Goal: Task Accomplishment & Management: Complete application form

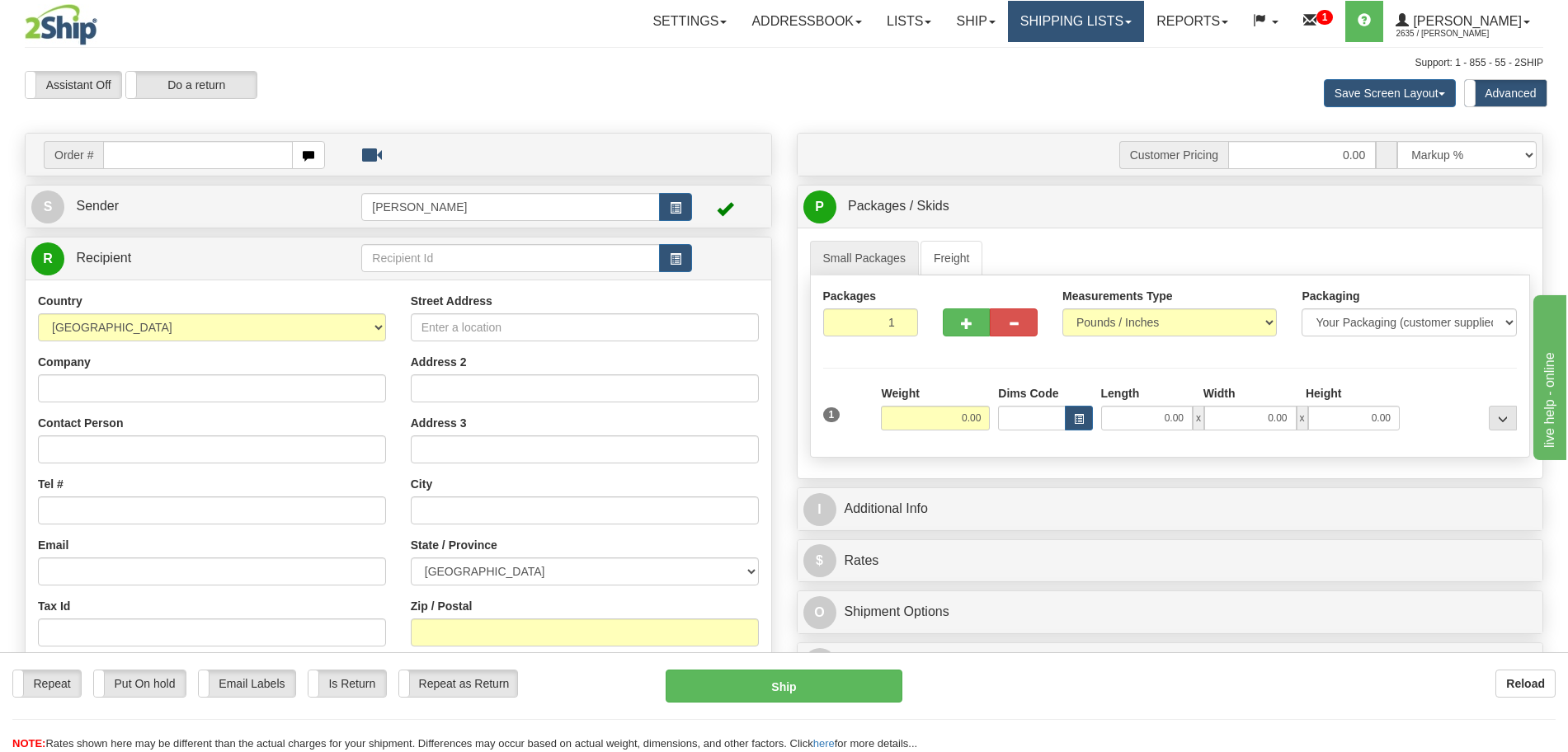
click at [1075, 14] on link "Shipping lists" at bounding box center [1076, 21] width 136 height 41
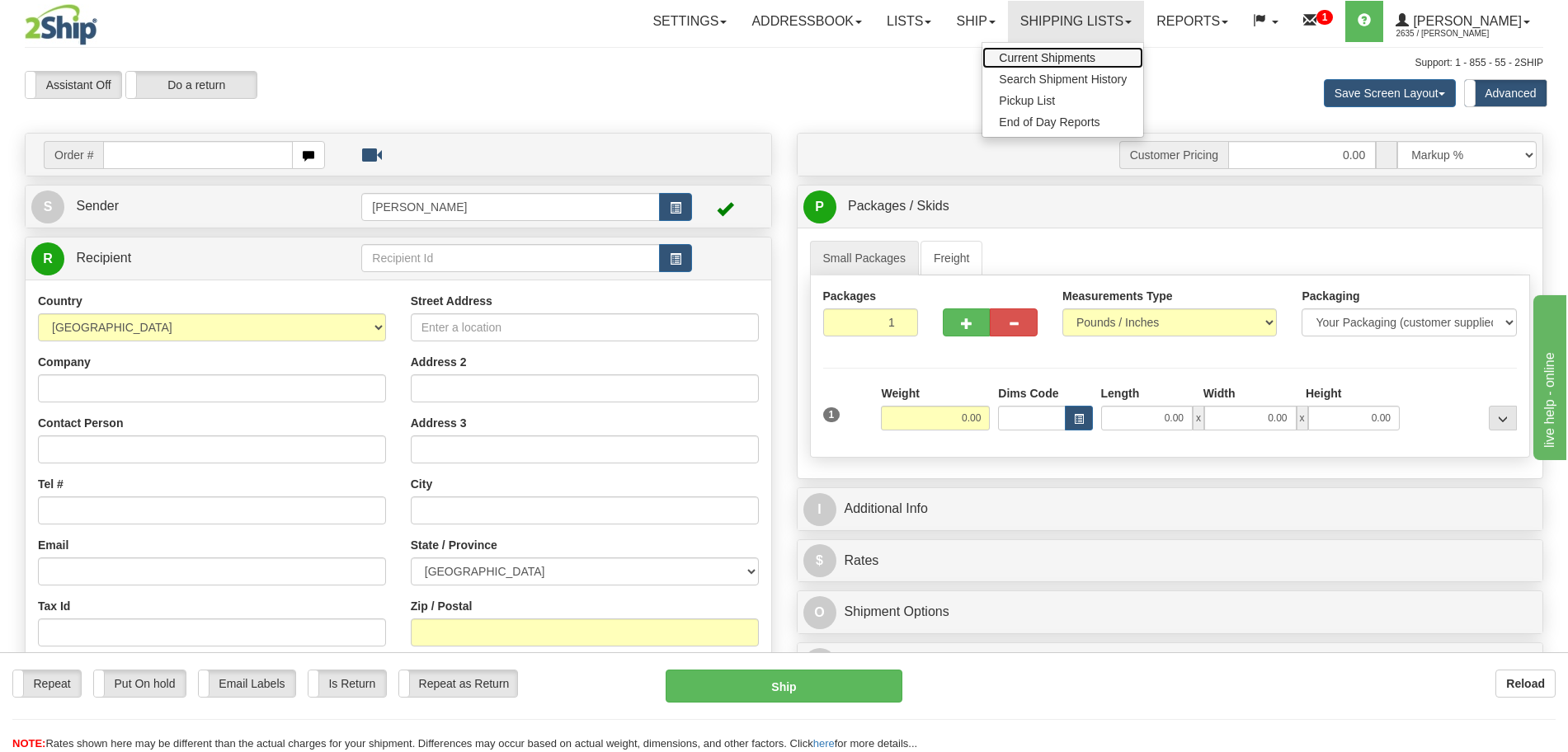
click at [1071, 62] on span "Current Shipments" at bounding box center [1047, 57] width 96 height 14
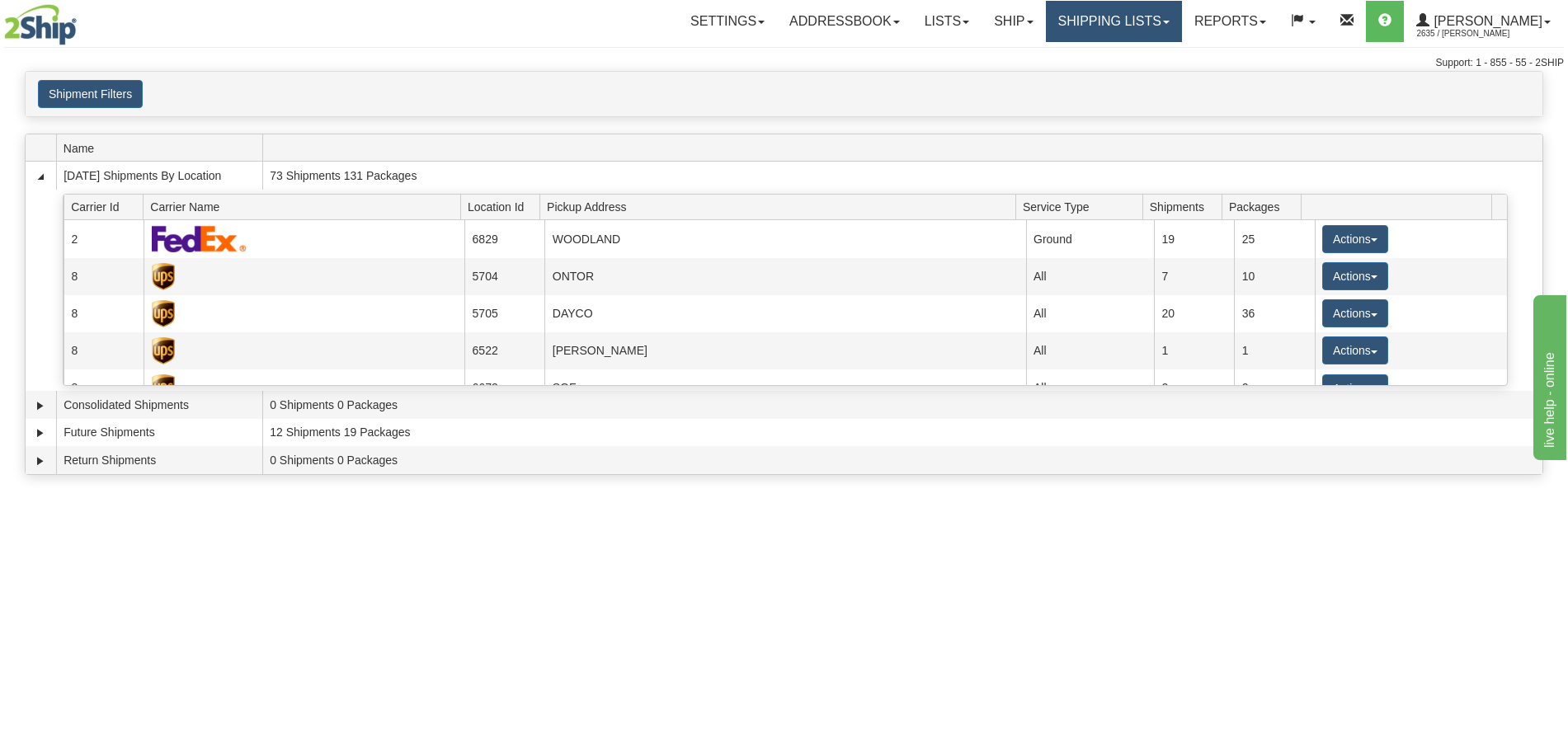
click at [1120, 14] on link "Shipping lists" at bounding box center [1114, 21] width 136 height 41
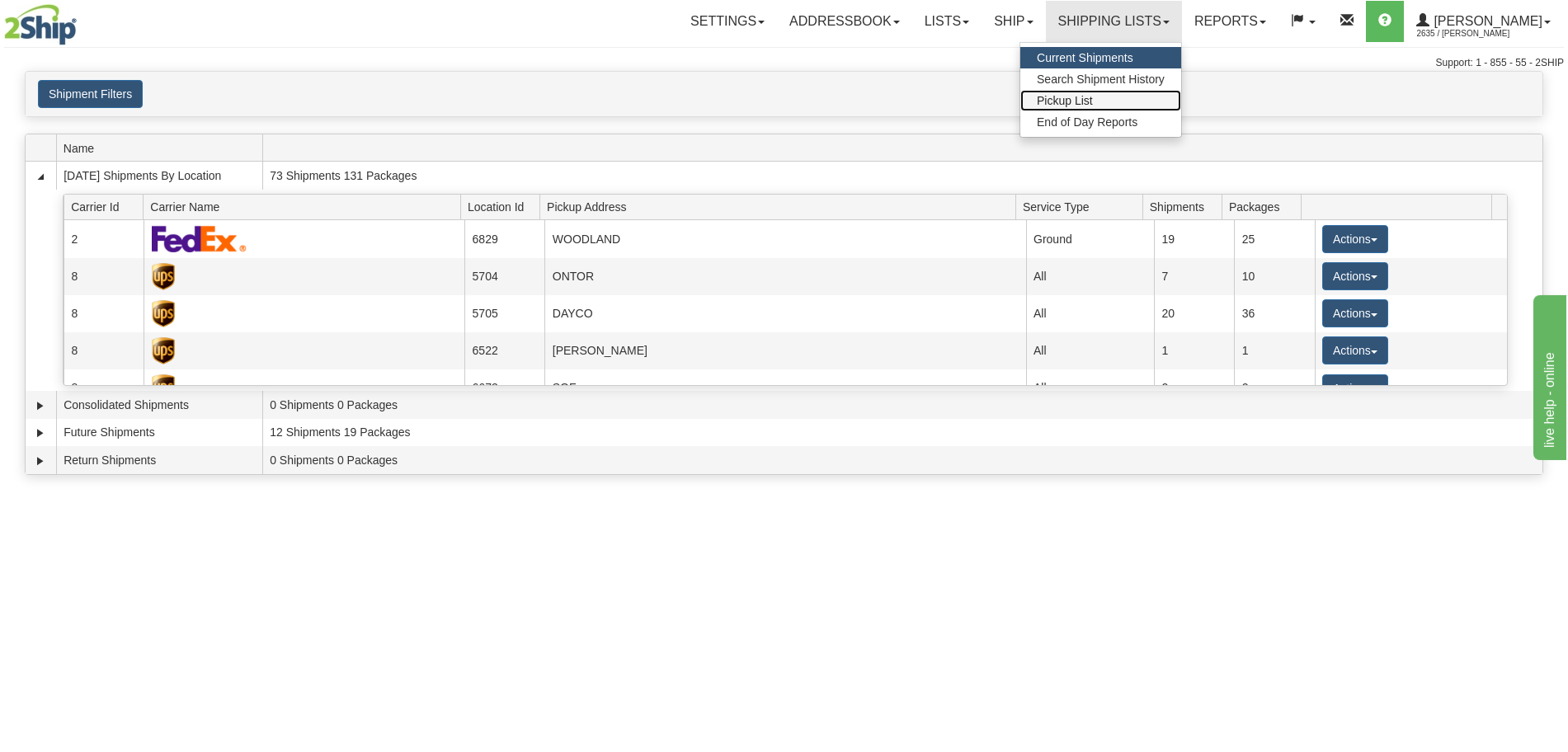
click at [1092, 99] on span "Pickup List" at bounding box center [1065, 101] width 56 height 14
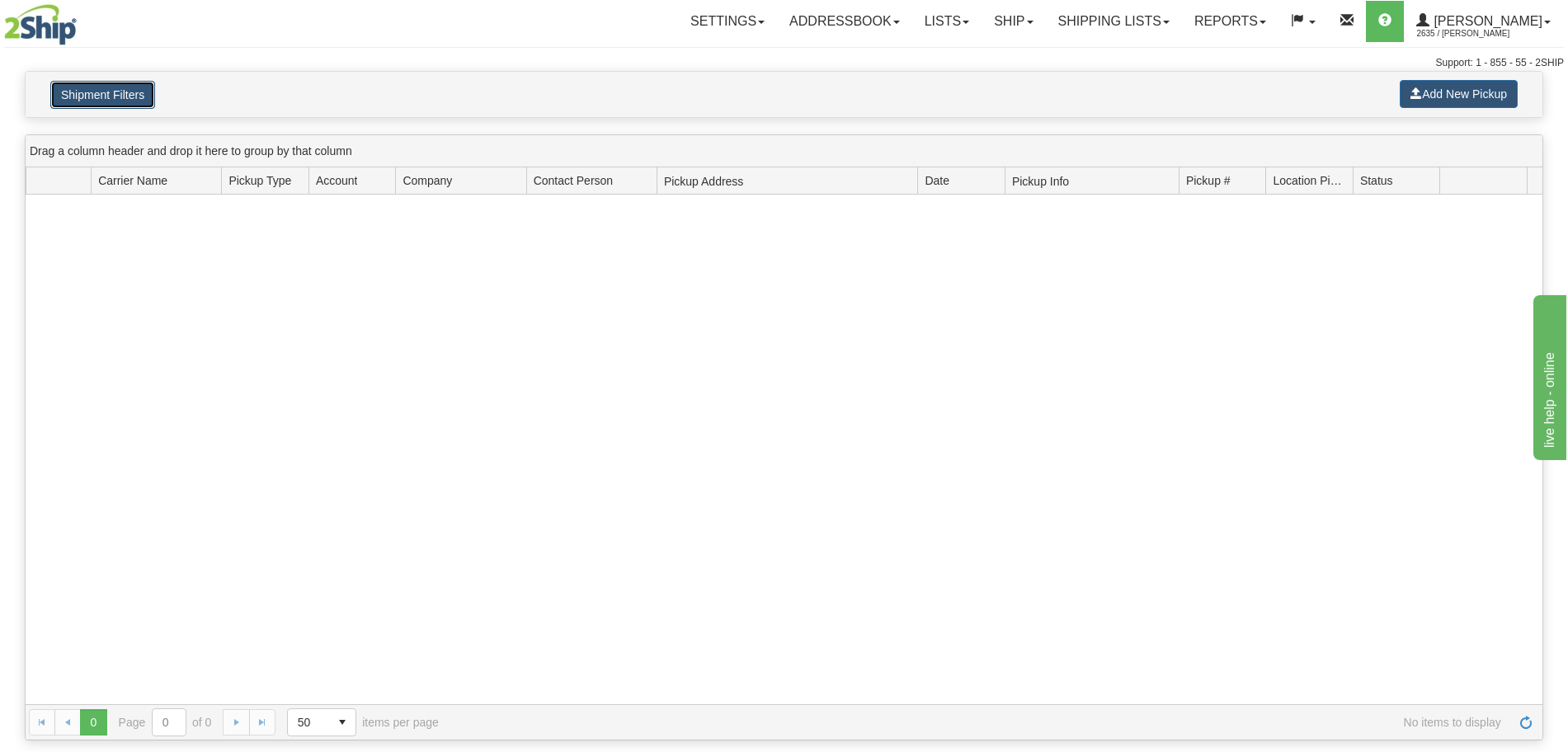
click at [133, 96] on button "Shipment Filters" at bounding box center [102, 94] width 105 height 28
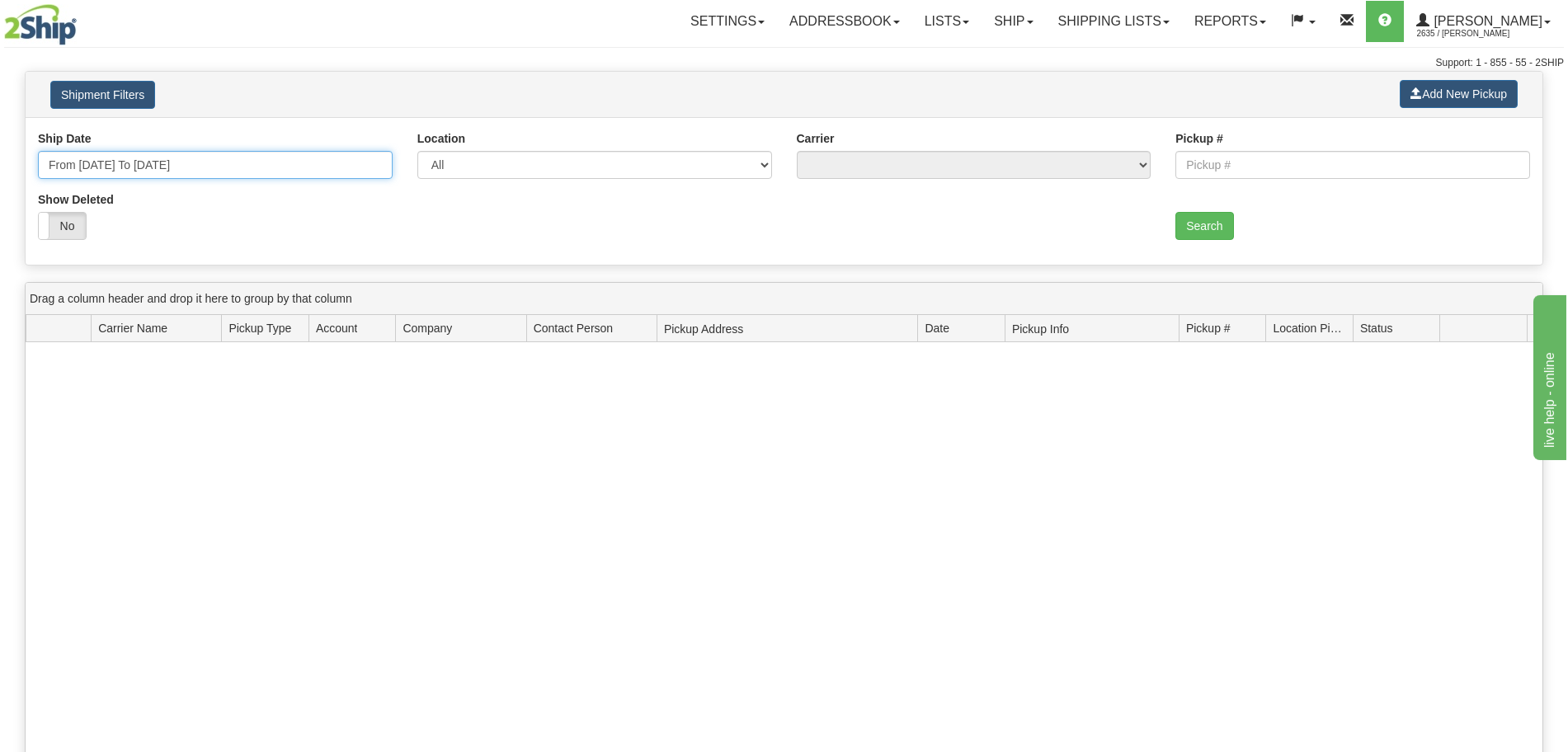
click at [256, 170] on input "From 10/03/2025 To 10/10/2025" at bounding box center [215, 164] width 354 height 28
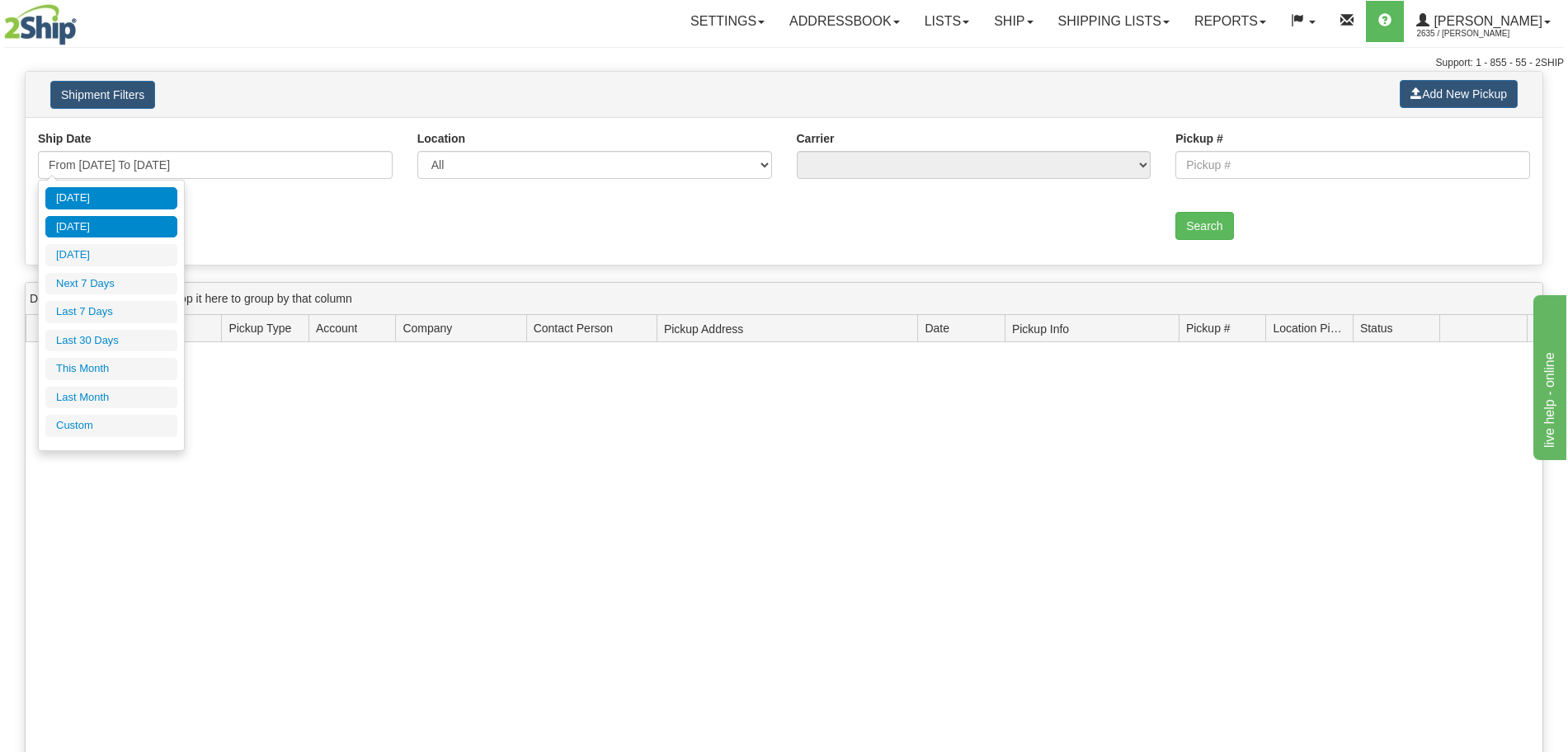
click at [111, 236] on li "Yesterday" at bounding box center [111, 227] width 132 height 23
type input "From 10/02/2025 To 10/02/2025"
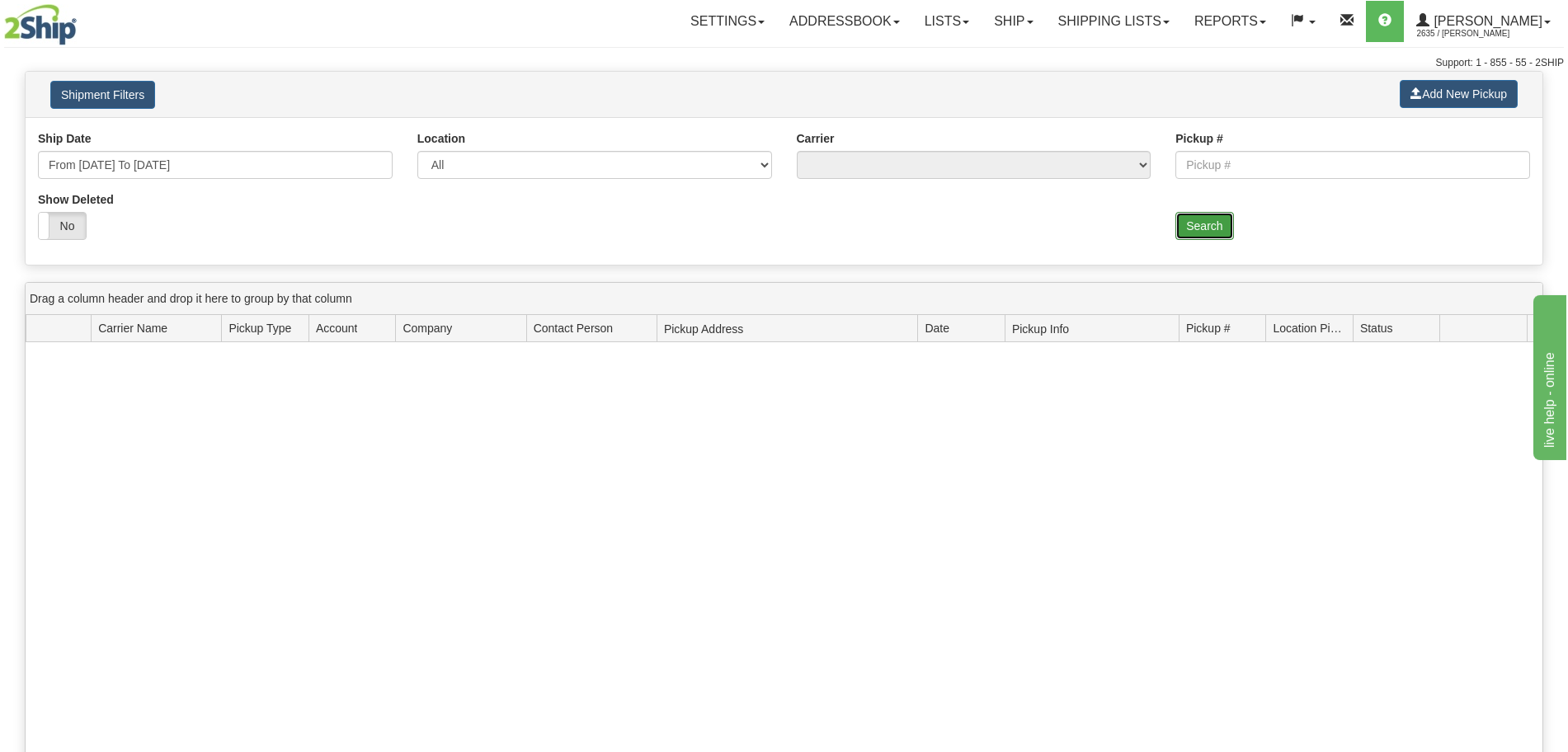
click at [1221, 232] on button "Search" at bounding box center [1204, 226] width 58 height 28
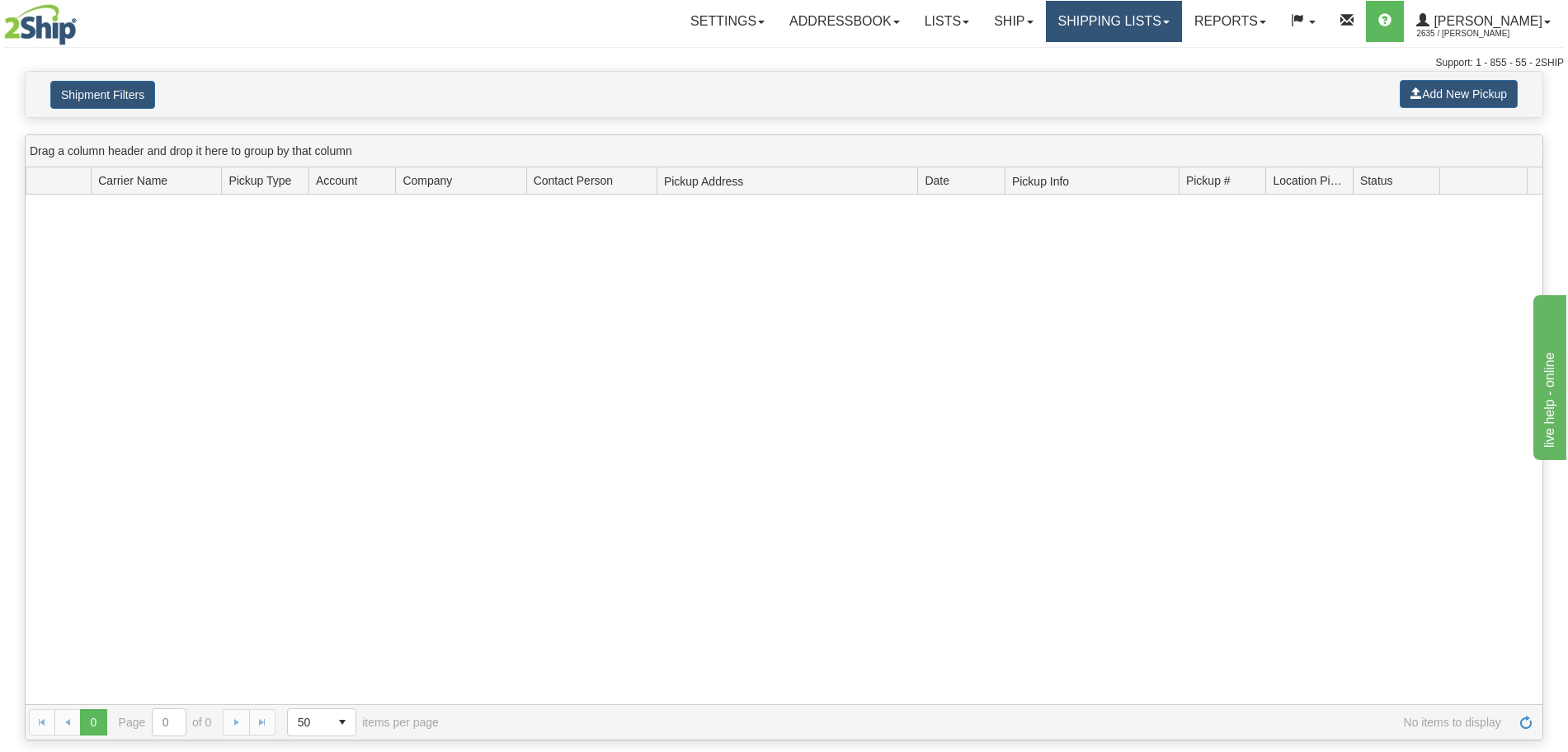
click at [1133, 10] on link "Shipping lists" at bounding box center [1114, 21] width 136 height 41
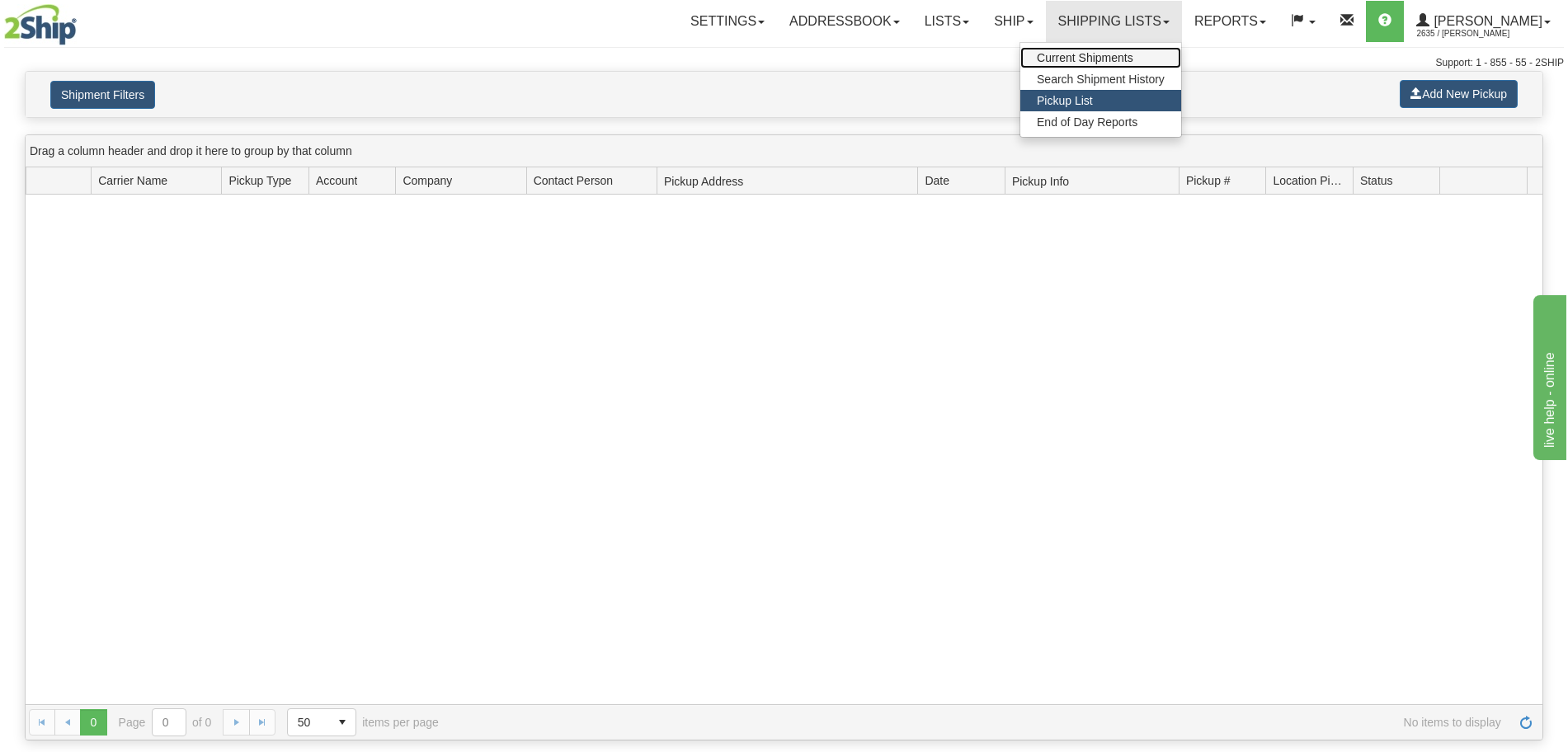
click at [1113, 51] on span "Current Shipments" at bounding box center [1085, 57] width 96 height 14
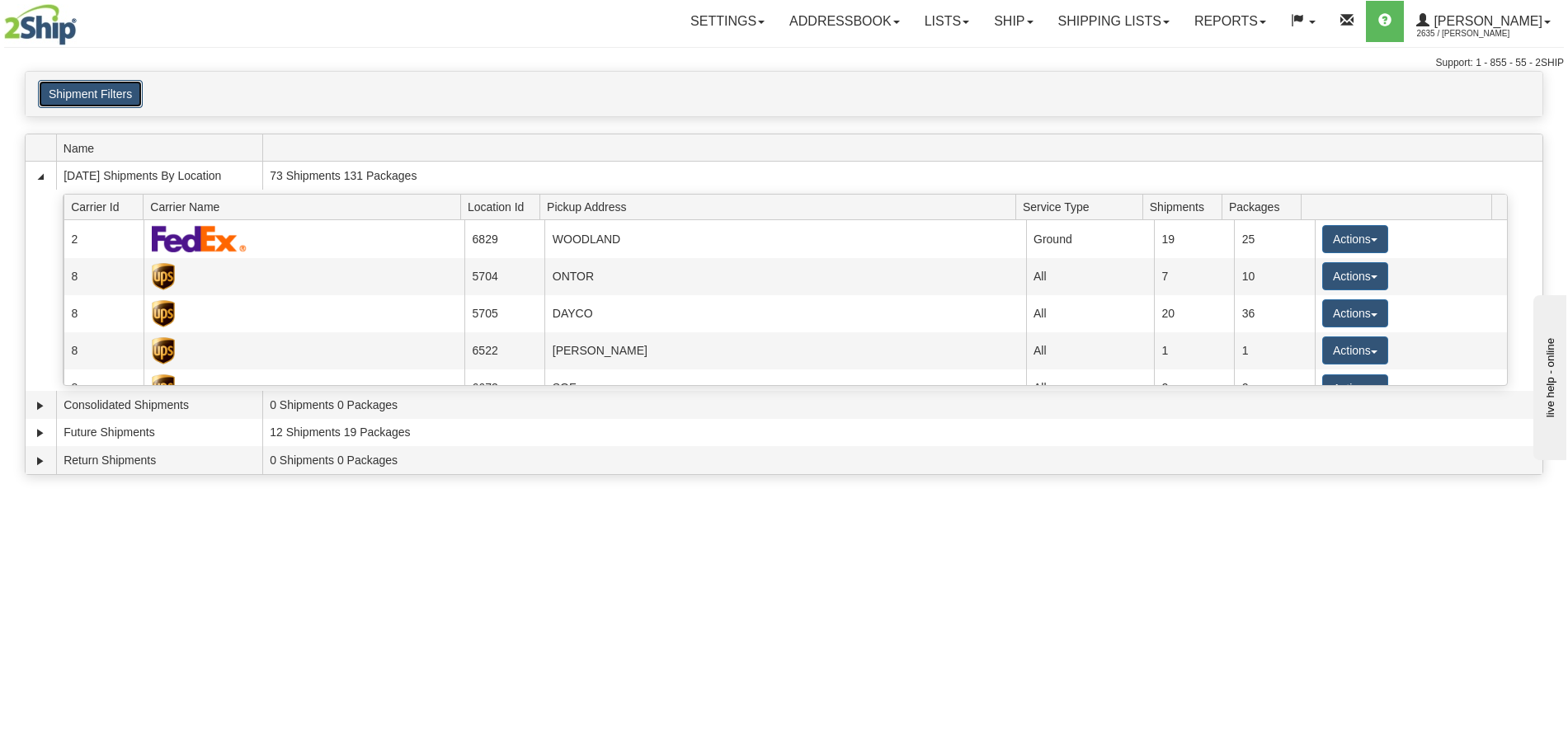
click at [106, 93] on button "Shipment Filters" at bounding box center [91, 93] width 105 height 28
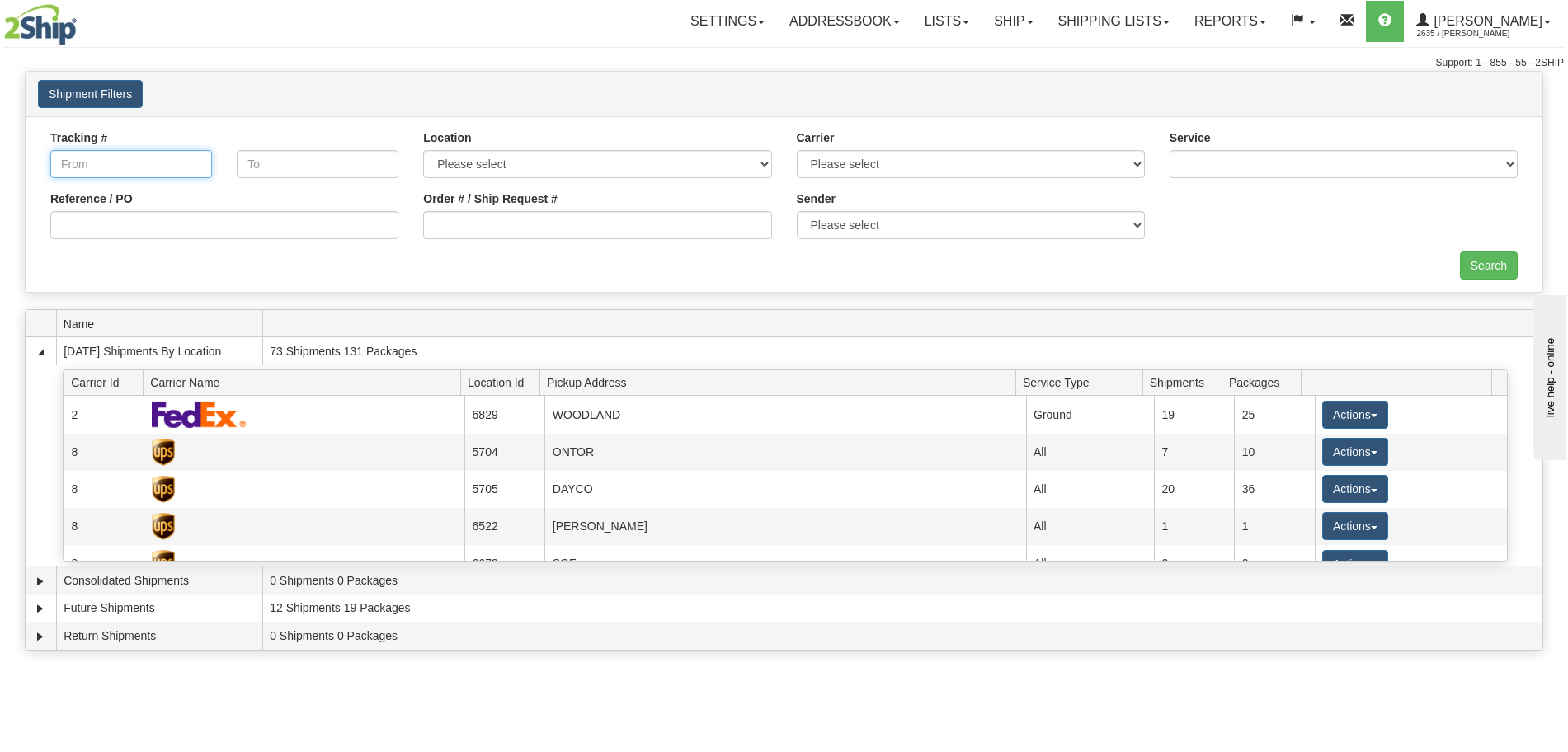
click at [131, 161] on input "Tracking #" at bounding box center [131, 164] width 161 height 28
paste input "1Z04720F2037220226"
type input "1Z04720F2037220226"
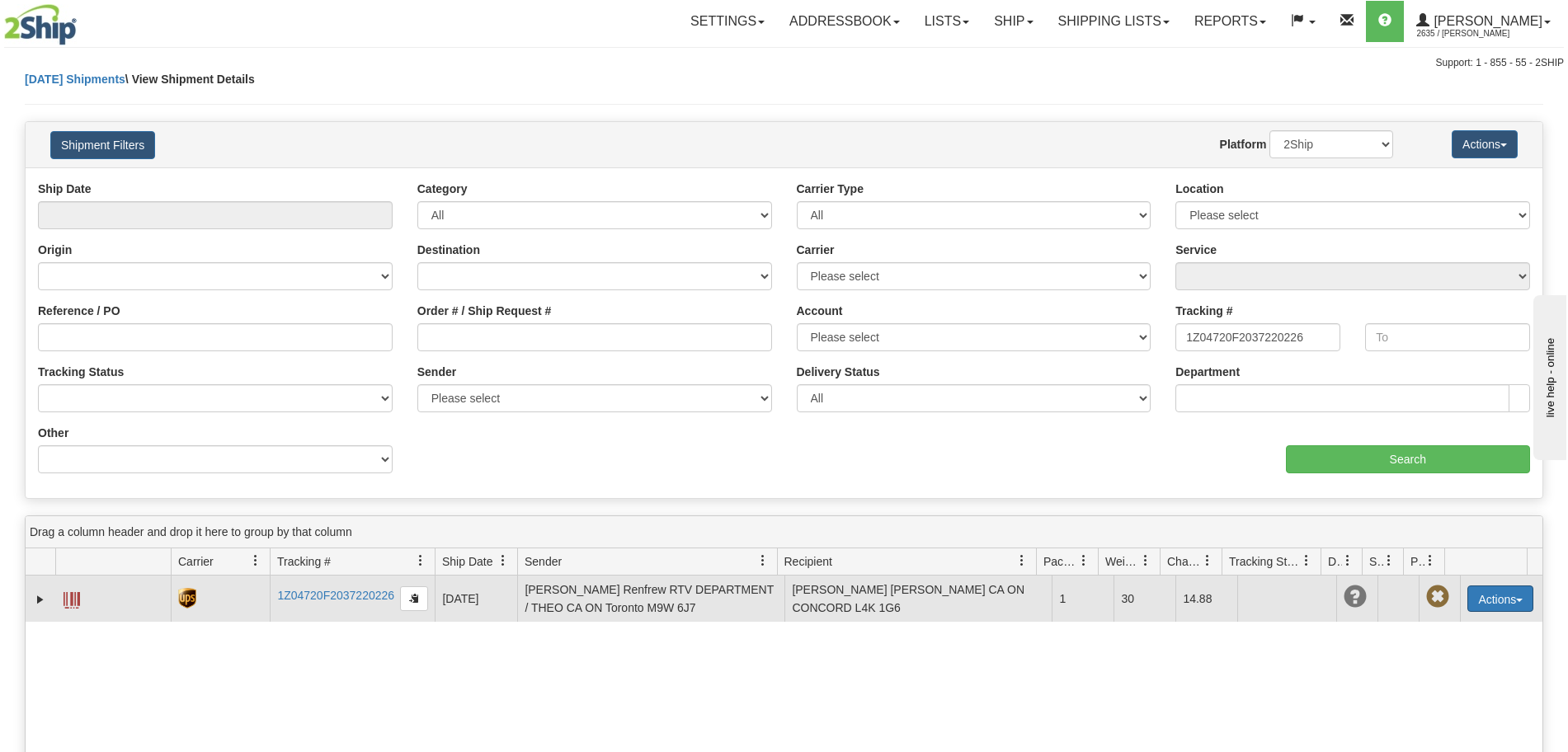
click at [1494, 600] on button "Actions" at bounding box center [1500, 598] width 66 height 26
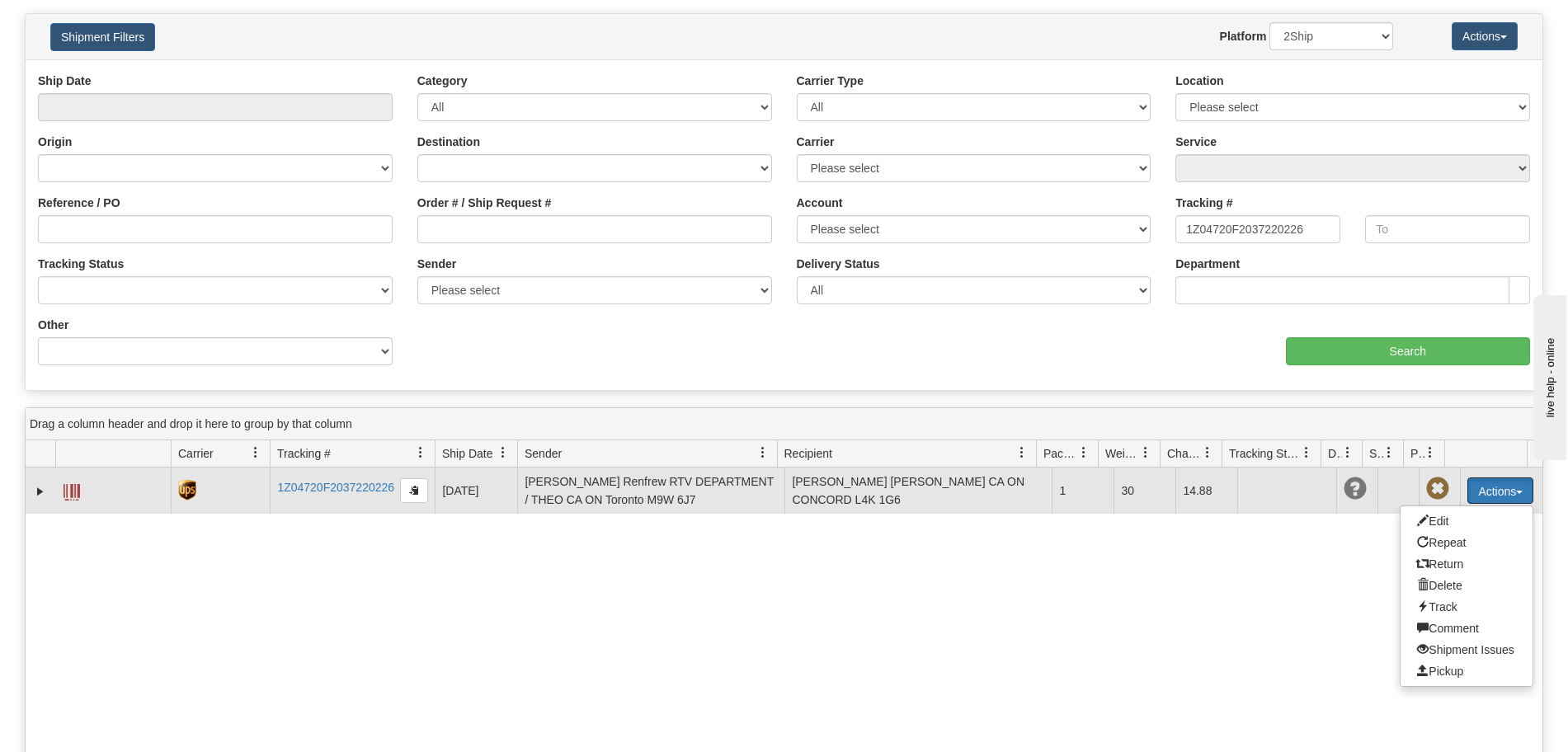
scroll to position [138, 0]
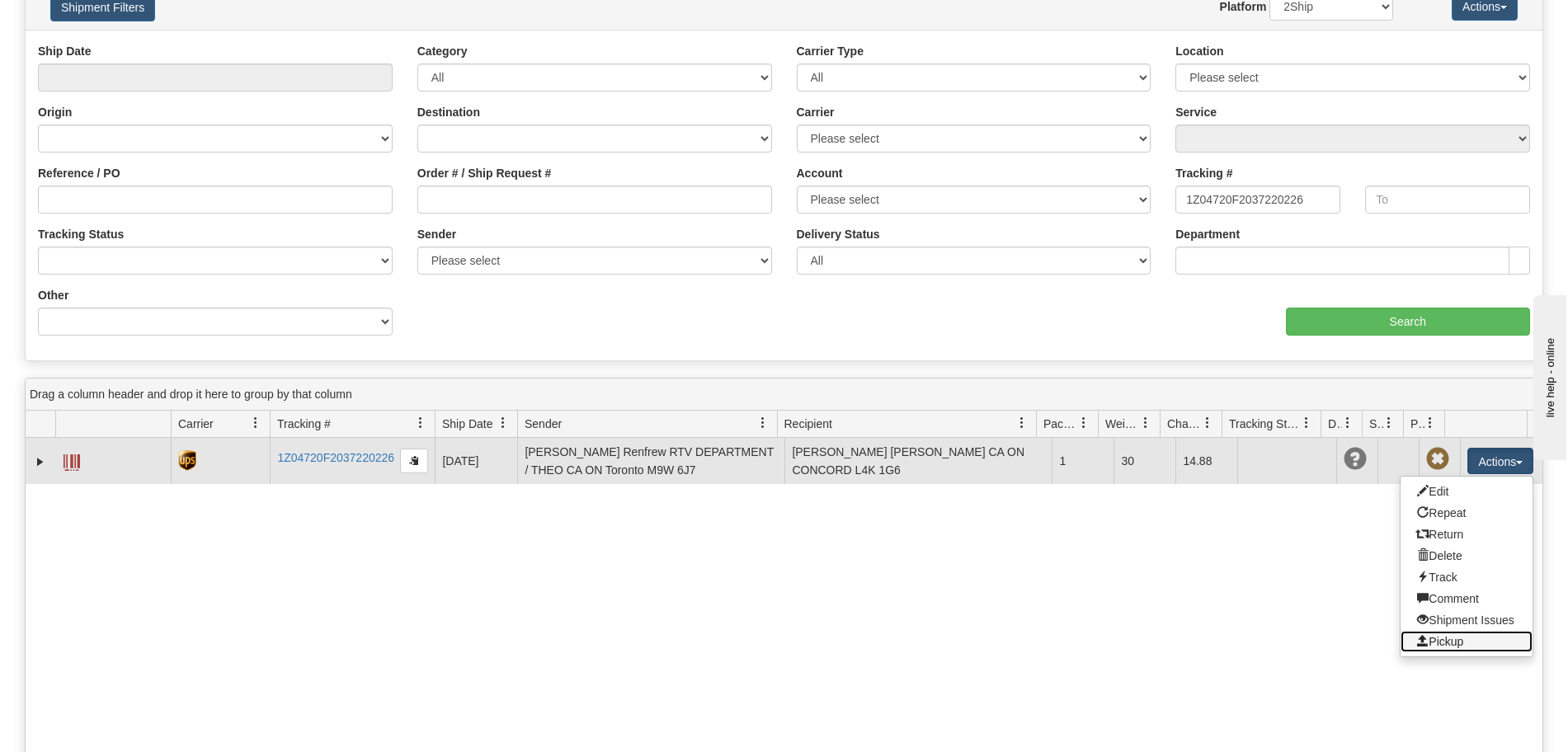
click at [1449, 641] on link "Pickup" at bounding box center [1466, 641] width 132 height 22
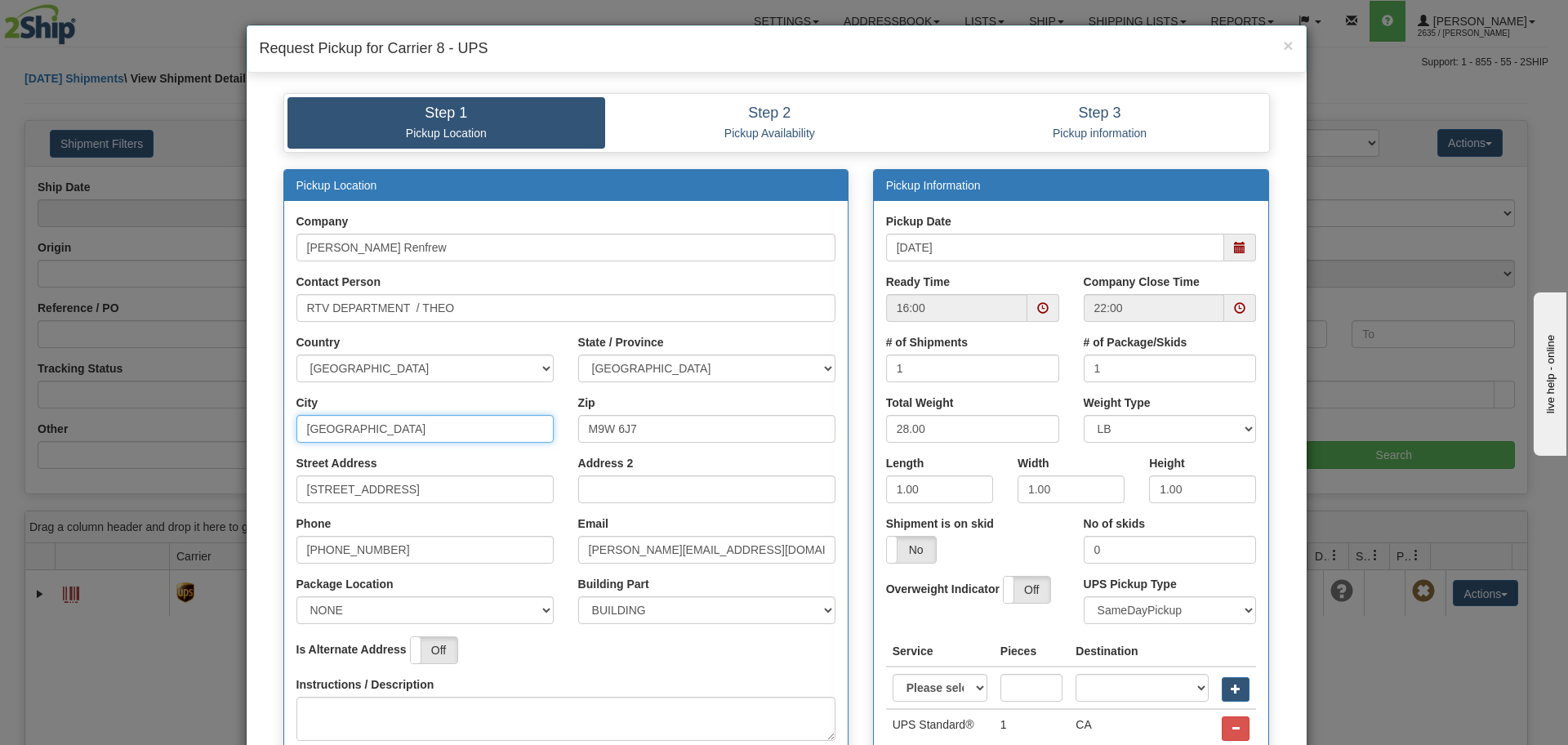
click at [378, 420] on input "[GEOGRAPHIC_DATA]" at bounding box center [425, 428] width 258 height 28
click at [491, 300] on input "RTV DEPARTMENT / THEO" at bounding box center [565, 308] width 539 height 28
type input "RTV DEPARTMENT / THEO"
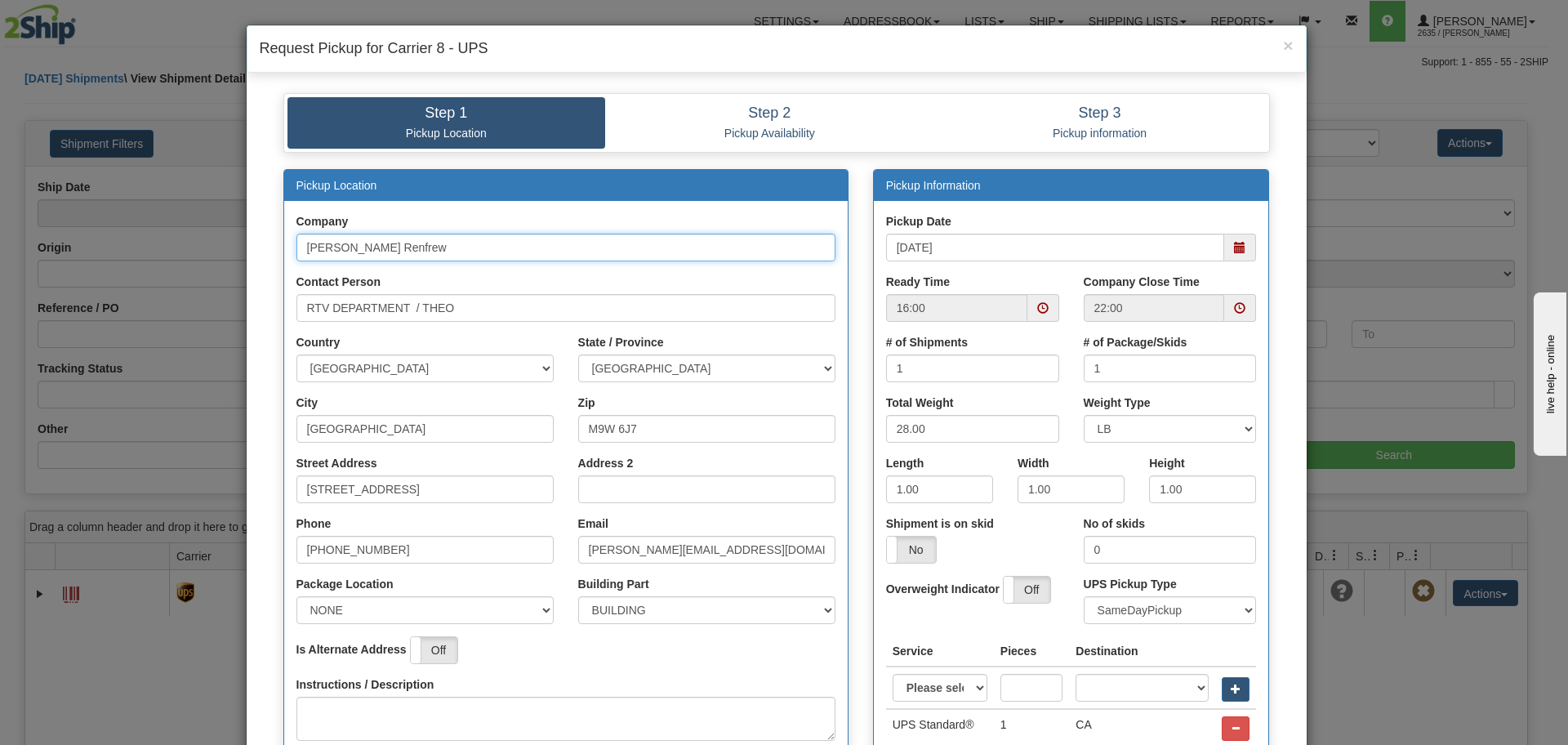
click at [384, 242] on input "[PERSON_NAME] Renfrew" at bounding box center [565, 247] width 539 height 28
click at [457, 484] on input "[STREET_ADDRESS]" at bounding box center [425, 488] width 258 height 28
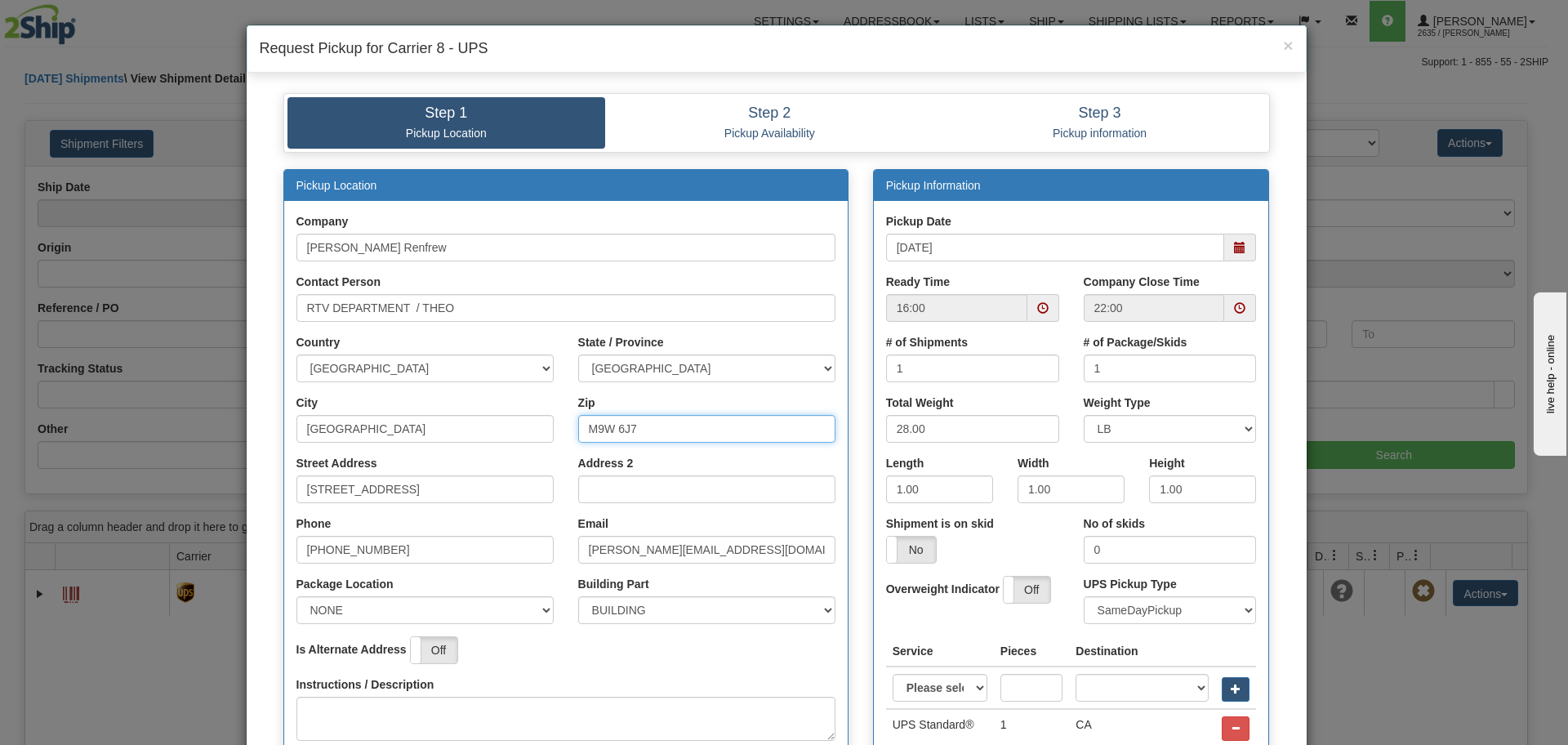
click at [647, 418] on input "M9W 6J7" at bounding box center [706, 428] width 258 height 28
drag, startPoint x: 666, startPoint y: 419, endPoint x: 520, endPoint y: 421, distance: 146.0
click at [520, 421] on div "City [GEOGRAPHIC_DATA] Zip M9W 6J7" at bounding box center [566, 424] width 564 height 60
click at [428, 539] on input "[PHONE_NUMBER]" at bounding box center [425, 549] width 258 height 28
click at [470, 547] on input "[PHONE_NUMBER]" at bounding box center [425, 549] width 258 height 28
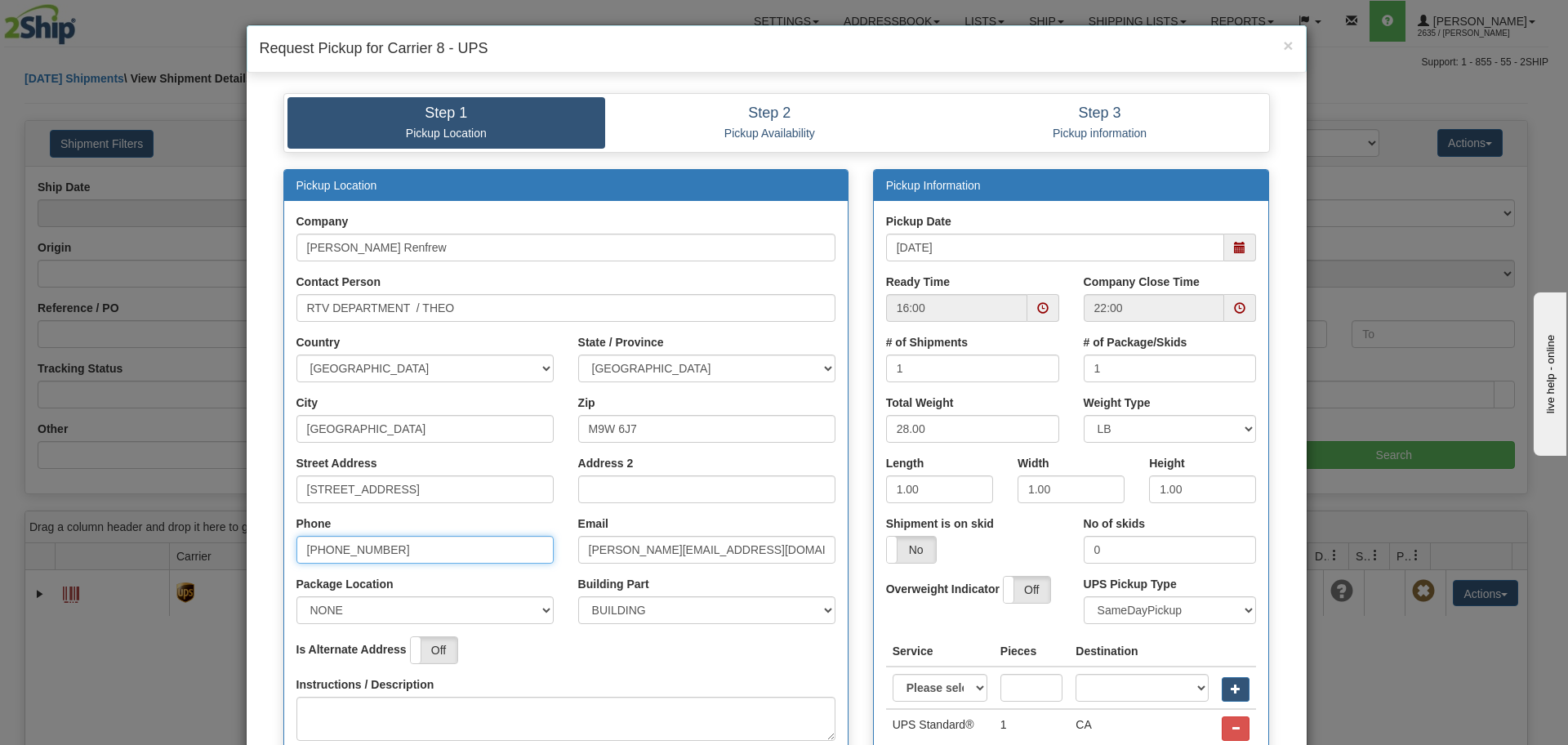
click at [512, 551] on input "[PHONE_NUMBER]" at bounding box center [425, 549] width 258 height 28
click at [531, 553] on input "[PHONE_NUMBER]" at bounding box center [425, 549] width 258 height 28
click at [532, 554] on input "[PHONE_NUMBER]" at bounding box center [425, 549] width 258 height 28
click at [553, 551] on div "Phone [PHONE_NUMBER]" at bounding box center [425, 545] width 282 height 60
click at [541, 550] on input "[PHONE_NUMBER]" at bounding box center [425, 549] width 258 height 28
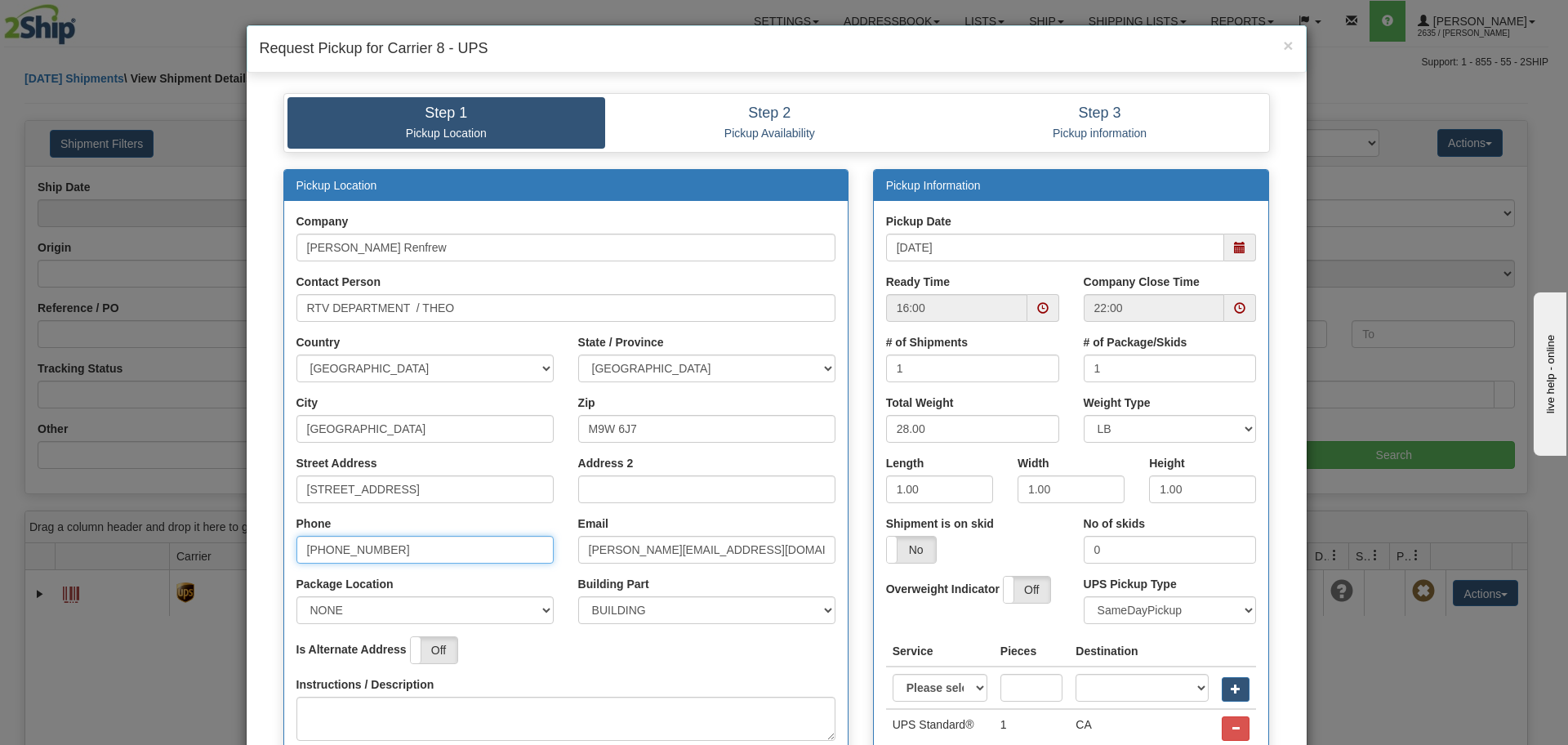
type input "[PHONE_NUMBER]"
click at [739, 552] on input "[PERSON_NAME][EMAIL_ADDRESS][DOMAIN_NAME]" at bounding box center [706, 549] width 258 height 28
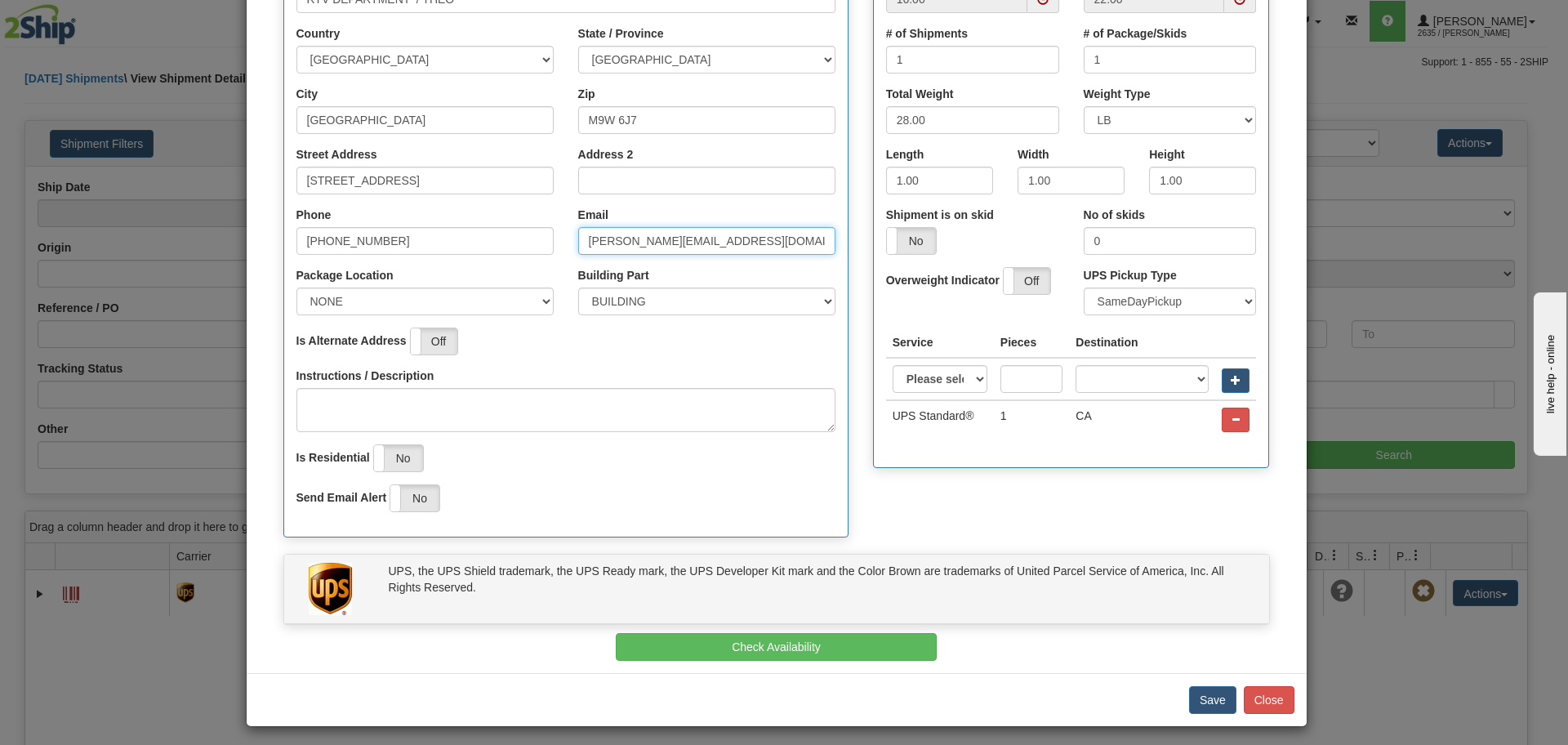
scroll to position [315, 0]
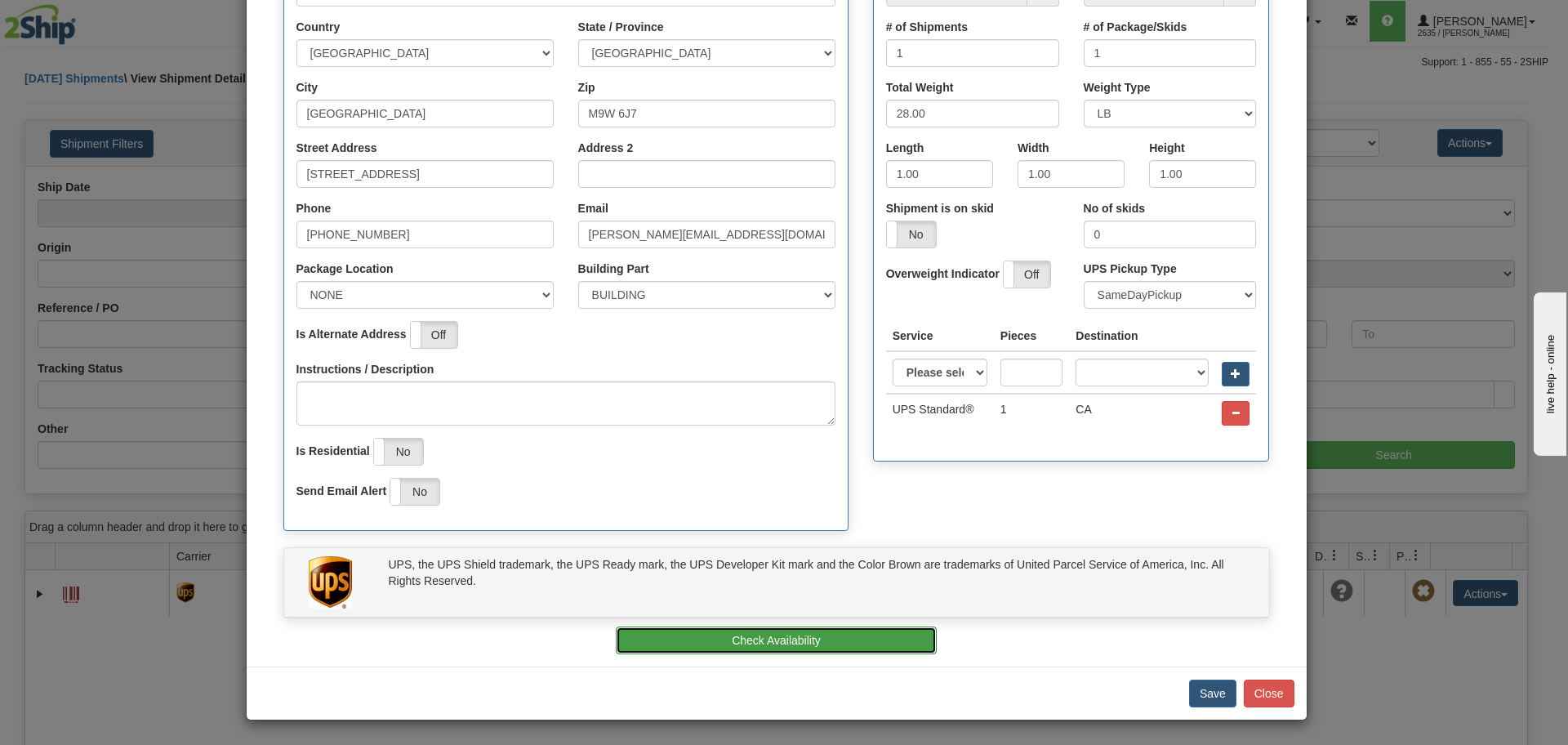
click at [803, 644] on button "Check Availability" at bounding box center [776, 640] width 321 height 28
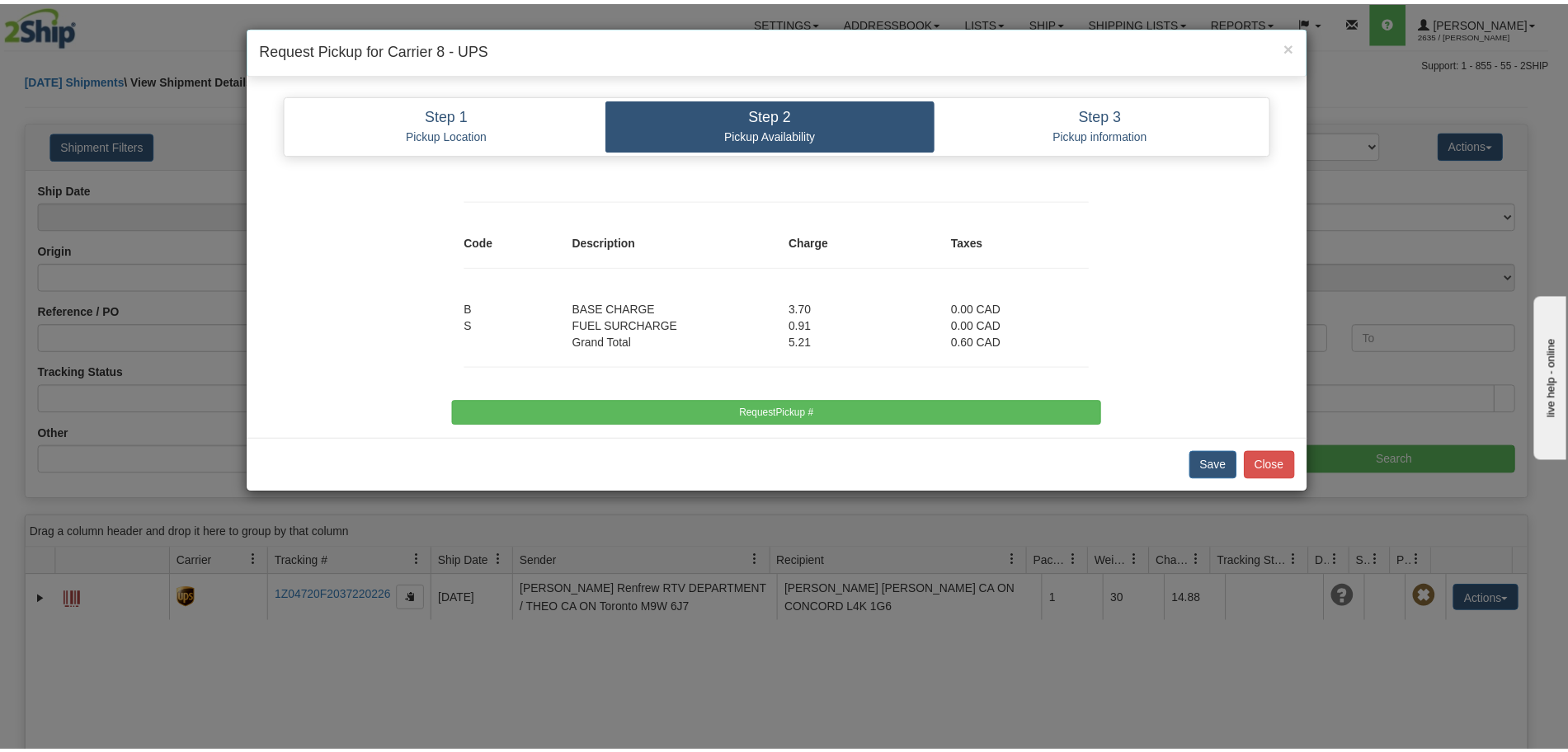
scroll to position [0, 0]
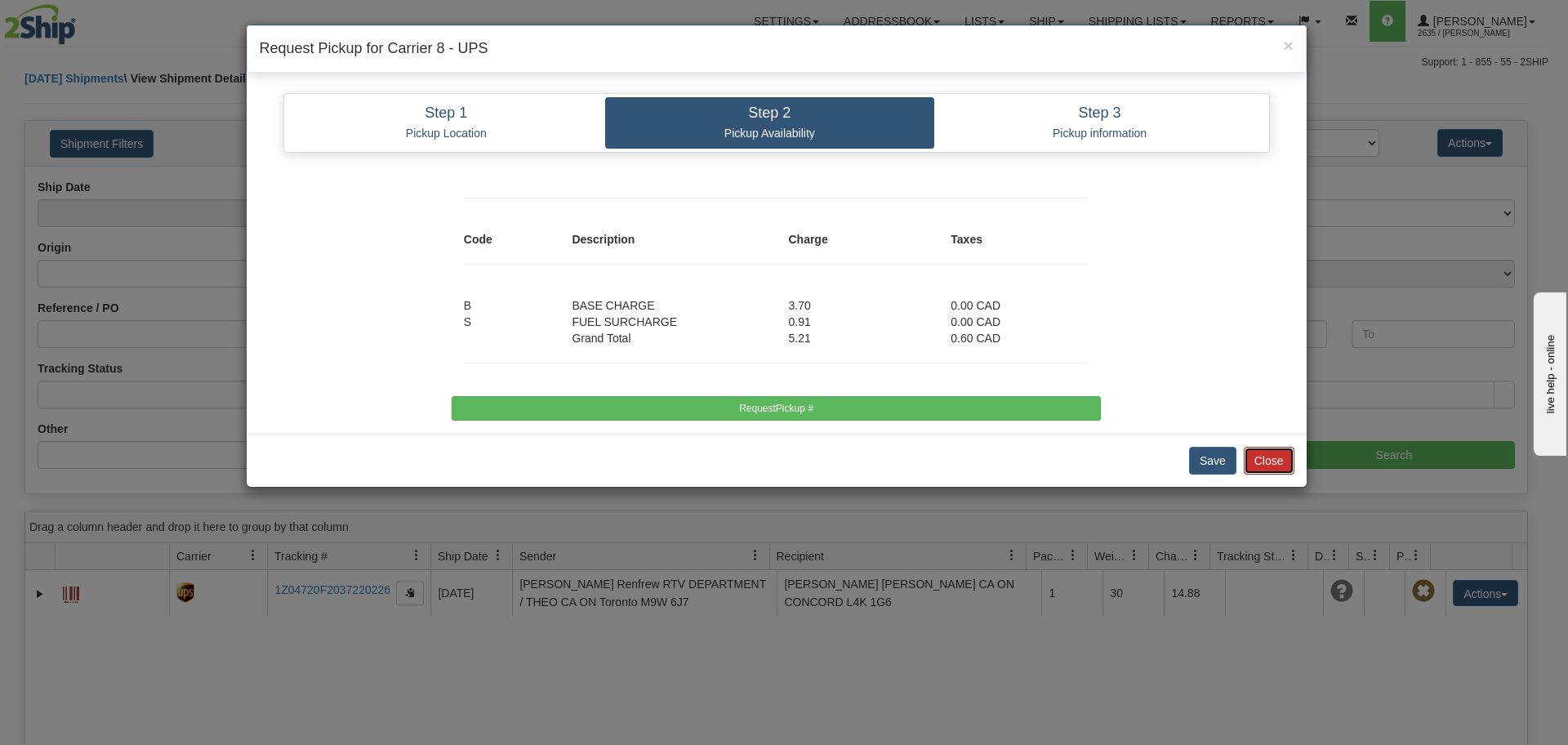
click at [1275, 468] on button "Close" at bounding box center [1269, 460] width 50 height 28
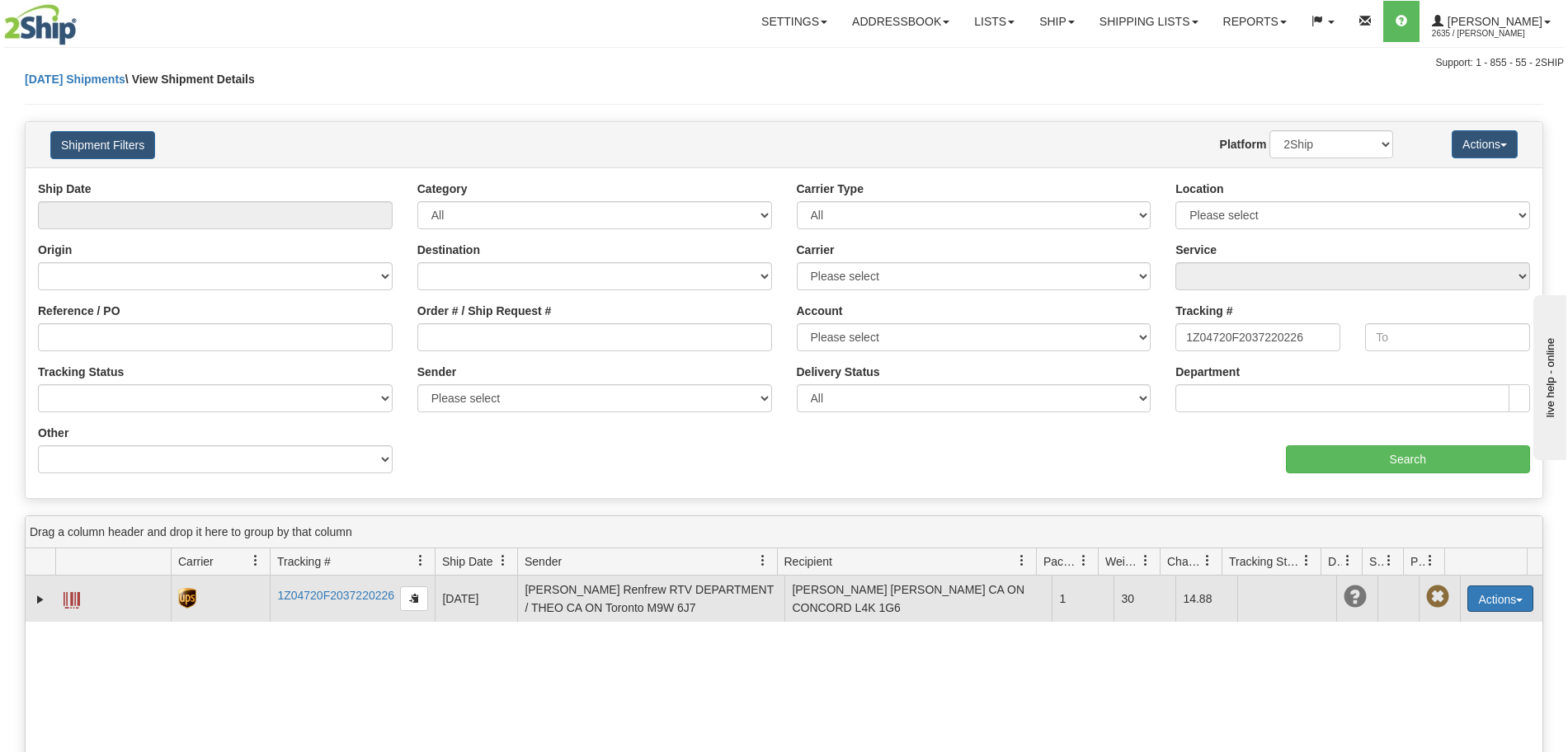
click at [1487, 599] on button "Actions" at bounding box center [1500, 598] width 66 height 26
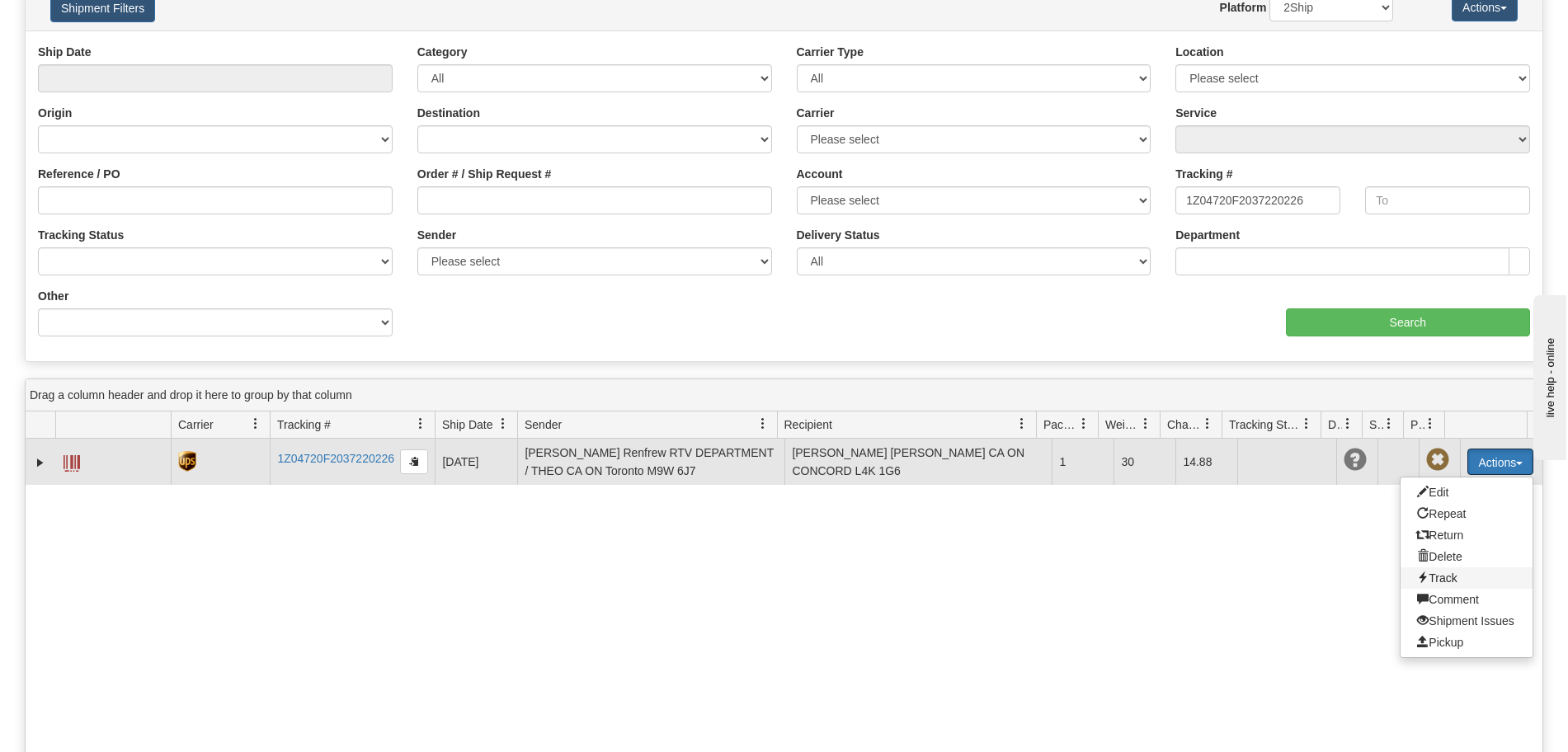
scroll to position [138, 0]
click at [1446, 646] on link "Pickup" at bounding box center [1466, 641] width 132 height 22
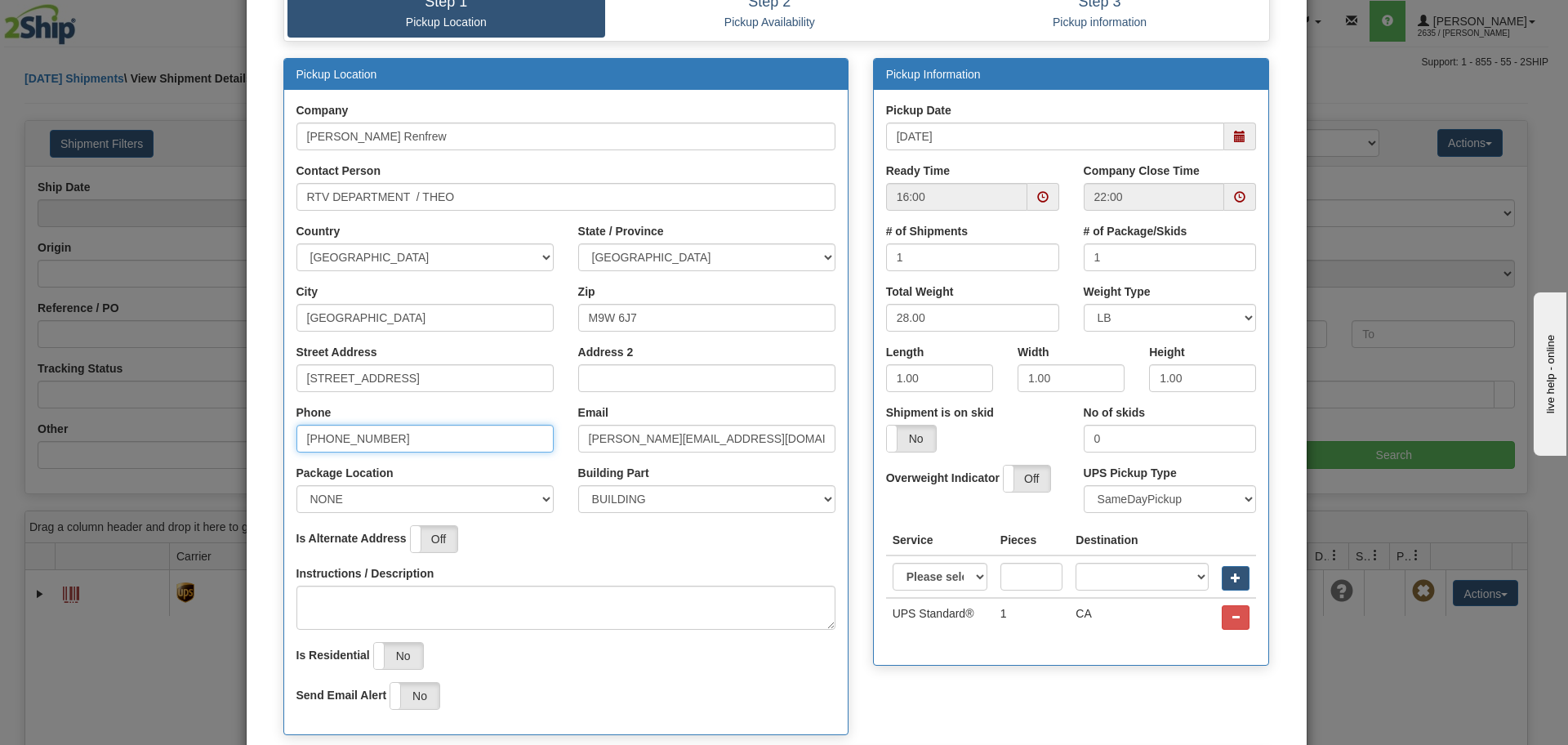
scroll to position [0, 12]
drag, startPoint x: 527, startPoint y: 440, endPoint x: 357, endPoint y: 437, distance: 170.0
click at [357, 437] on input "[PHONE_NUMBER]" at bounding box center [425, 438] width 258 height 28
click at [525, 430] on input "[PHONE_NUMBER]" at bounding box center [425, 438] width 258 height 28
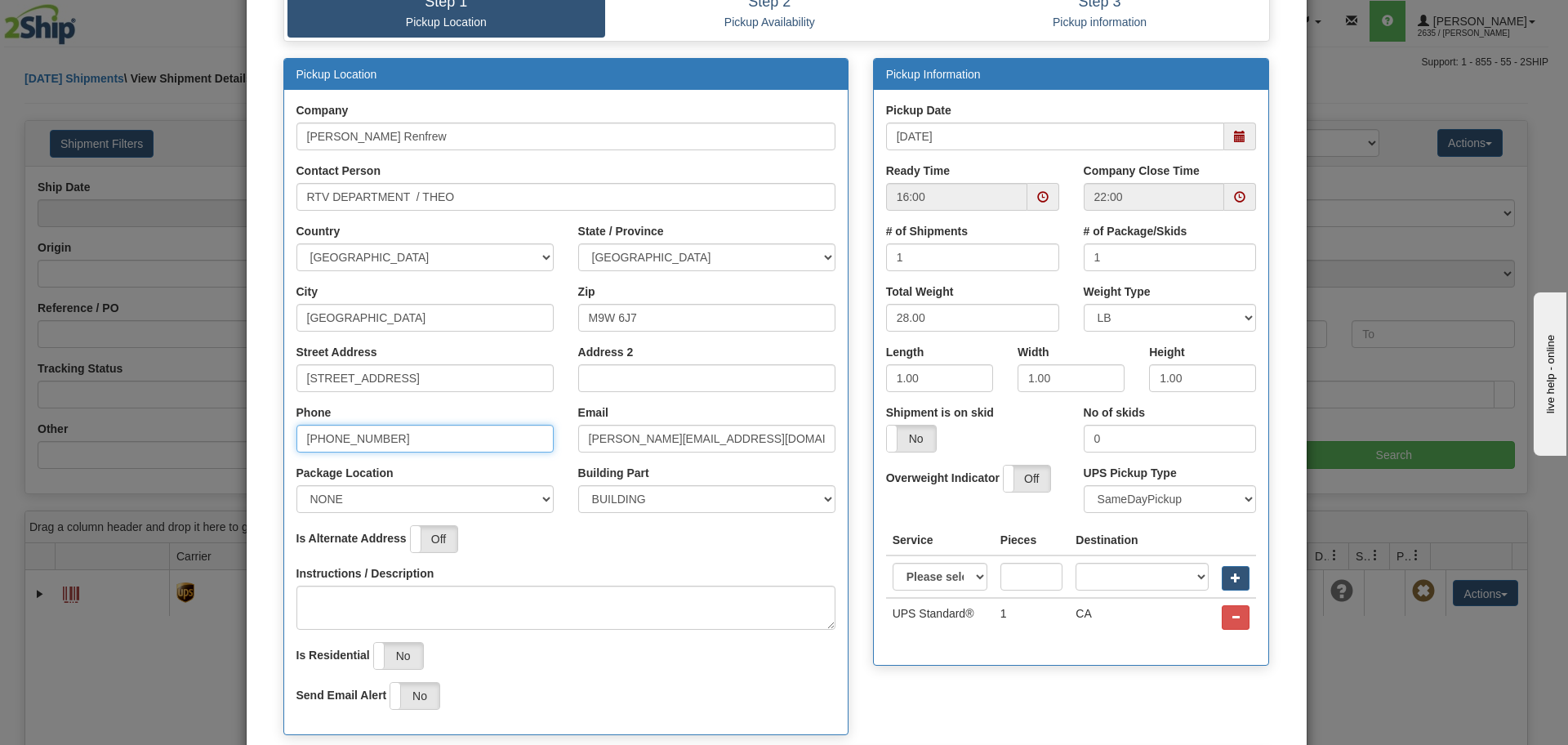
click at [526, 445] on input "[PHONE_NUMBER]" at bounding box center [425, 438] width 258 height 28
drag, startPoint x: 400, startPoint y: 437, endPoint x: 228, endPoint y: 429, distance: 172.2
click at [228, 429] on div "× Request Pickup for Carrier 8 - UPS Step 1 Pickup Location Step 2 Pickup Avail…" at bounding box center [784, 372] width 1568 height 745
click at [412, 441] on input "[PHONE_NUMBER]" at bounding box center [425, 438] width 258 height 28
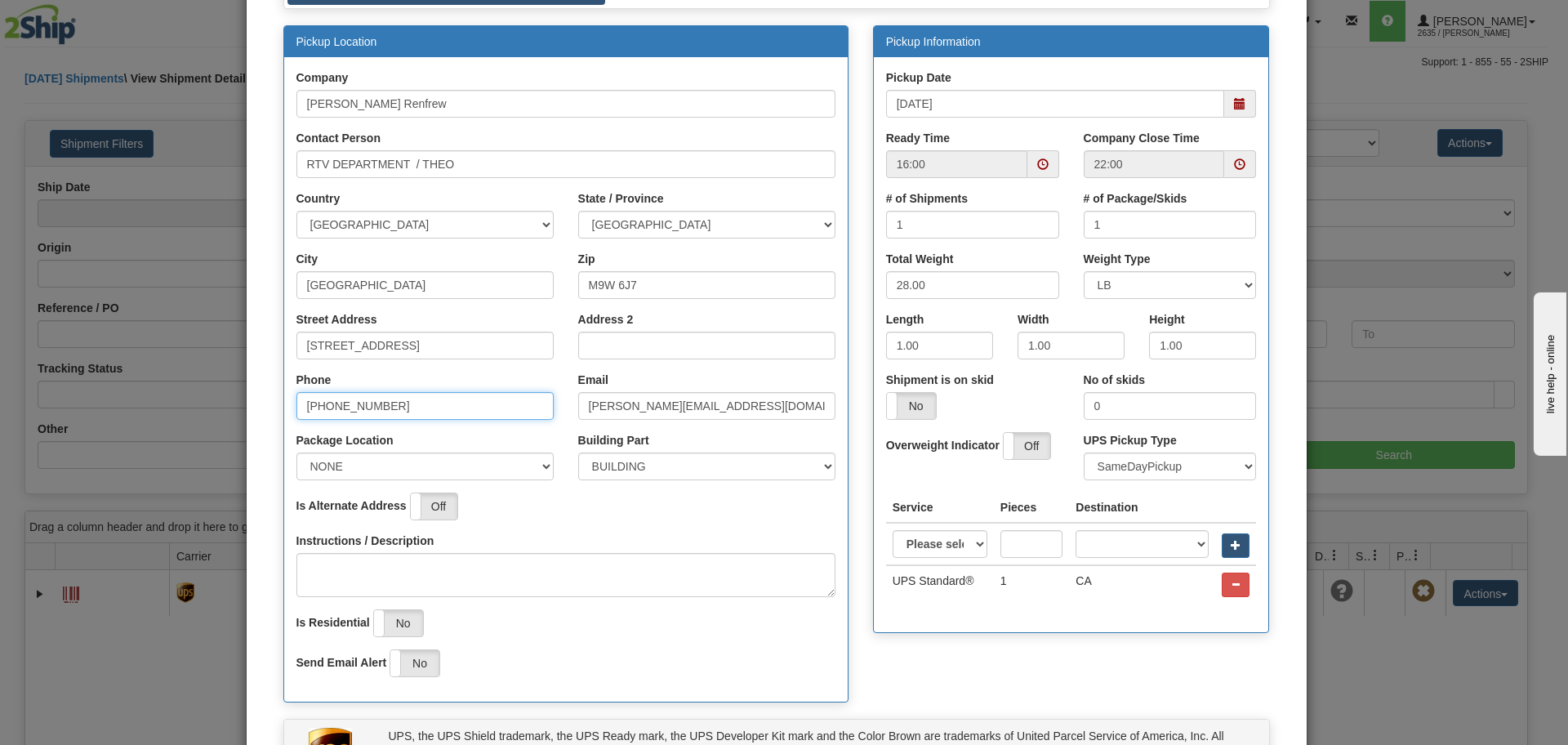
scroll to position [111, 0]
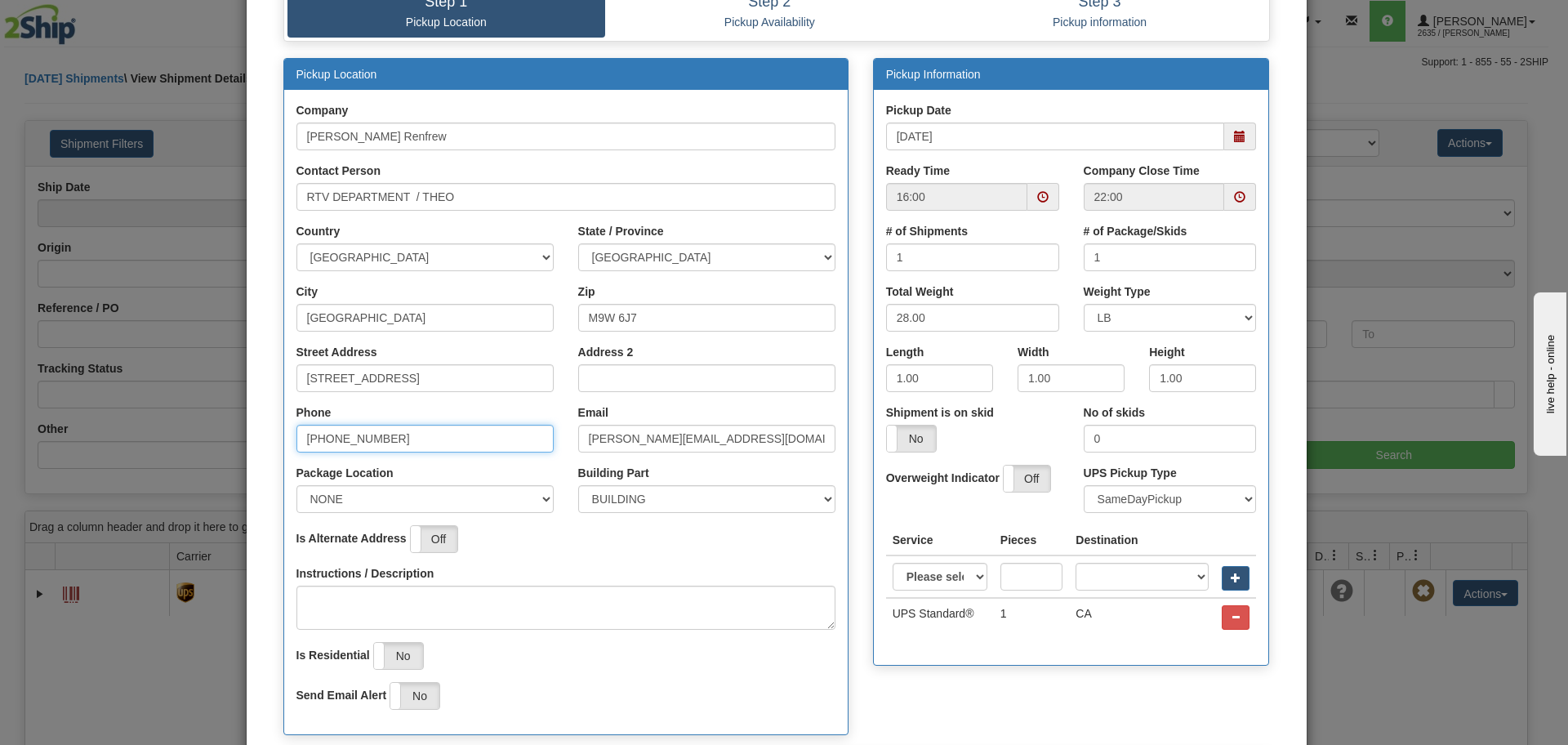
type input "[PHONE_NUMBER]"
click at [967, 574] on select "Please select Access point economy Access point standard Express saver Access p…" at bounding box center [940, 576] width 95 height 28
click at [962, 261] on input "1" at bounding box center [972, 257] width 173 height 28
click at [946, 310] on input "28.00" at bounding box center [972, 317] width 173 height 28
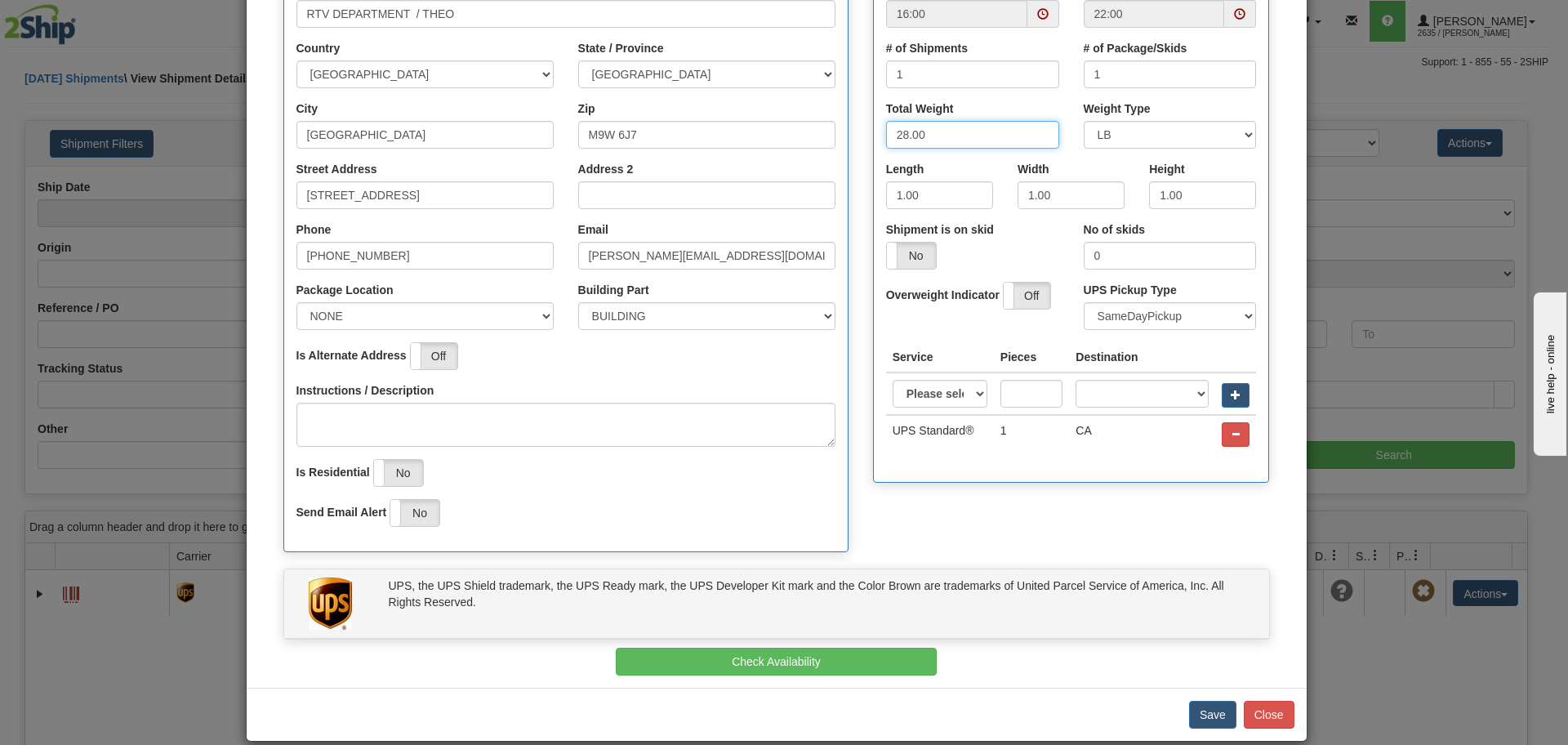
scroll to position [315, 0]
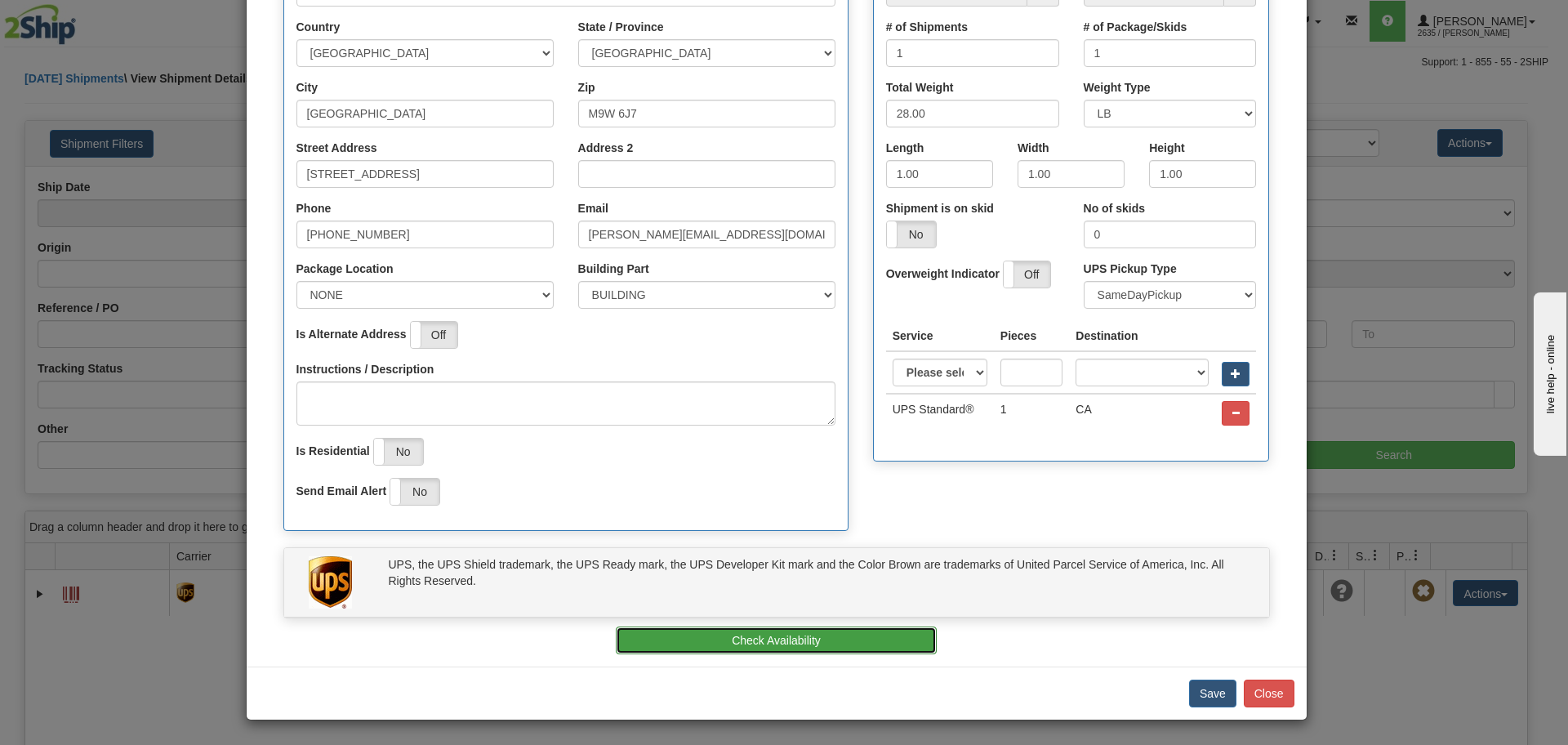
click at [809, 637] on button "Check Availability" at bounding box center [776, 640] width 321 height 28
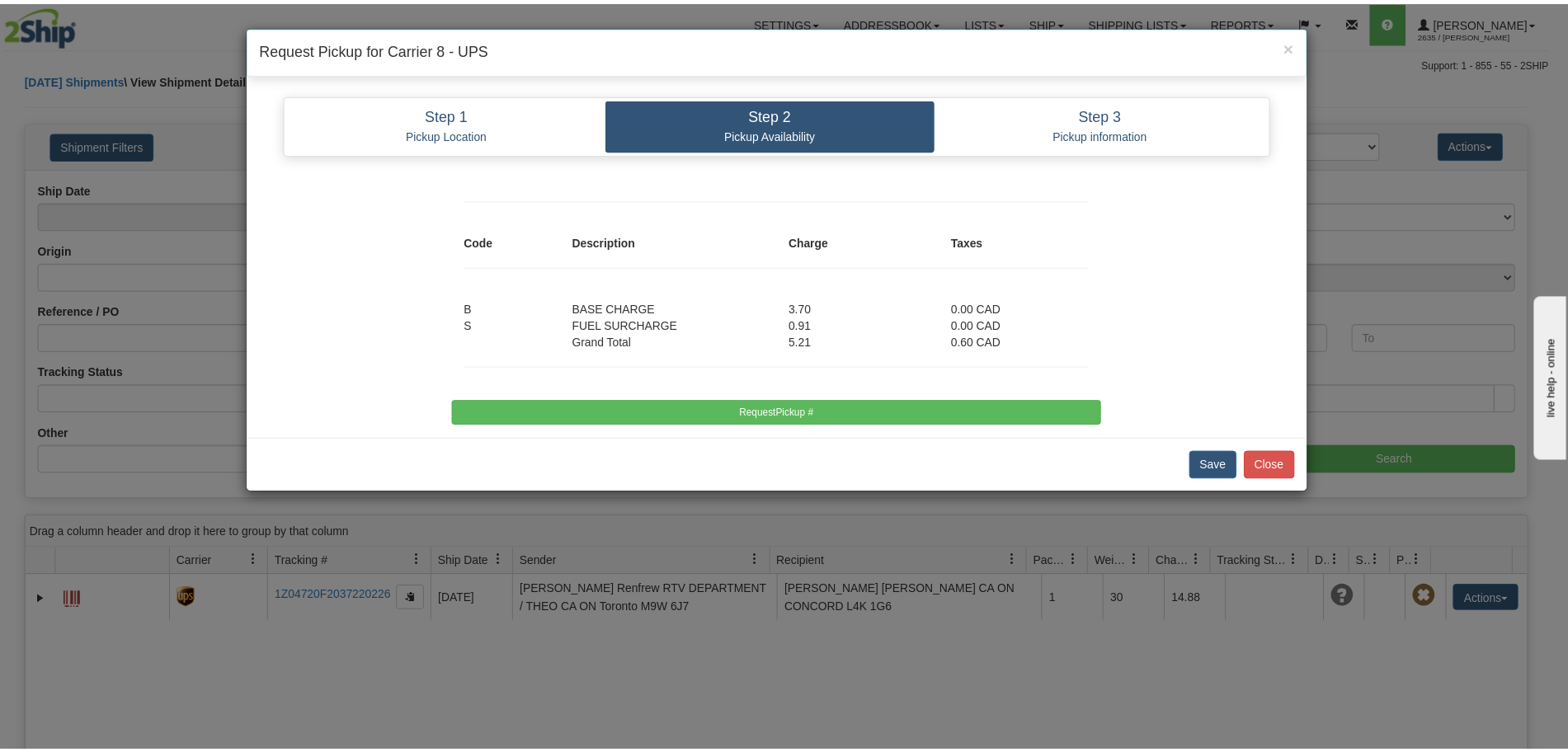
scroll to position [0, 0]
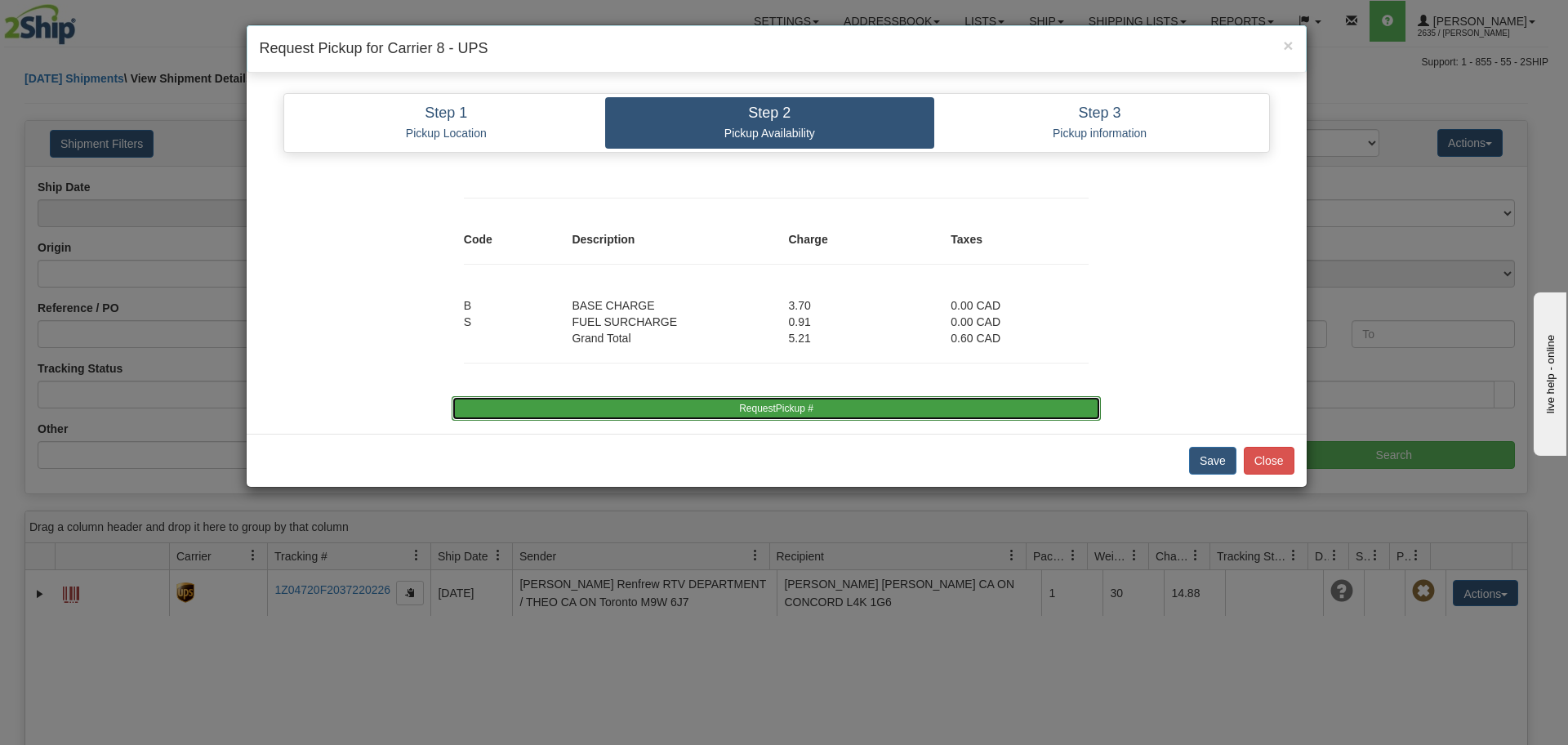
click at [781, 412] on button "RequestPickup #" at bounding box center [775, 408] width 649 height 24
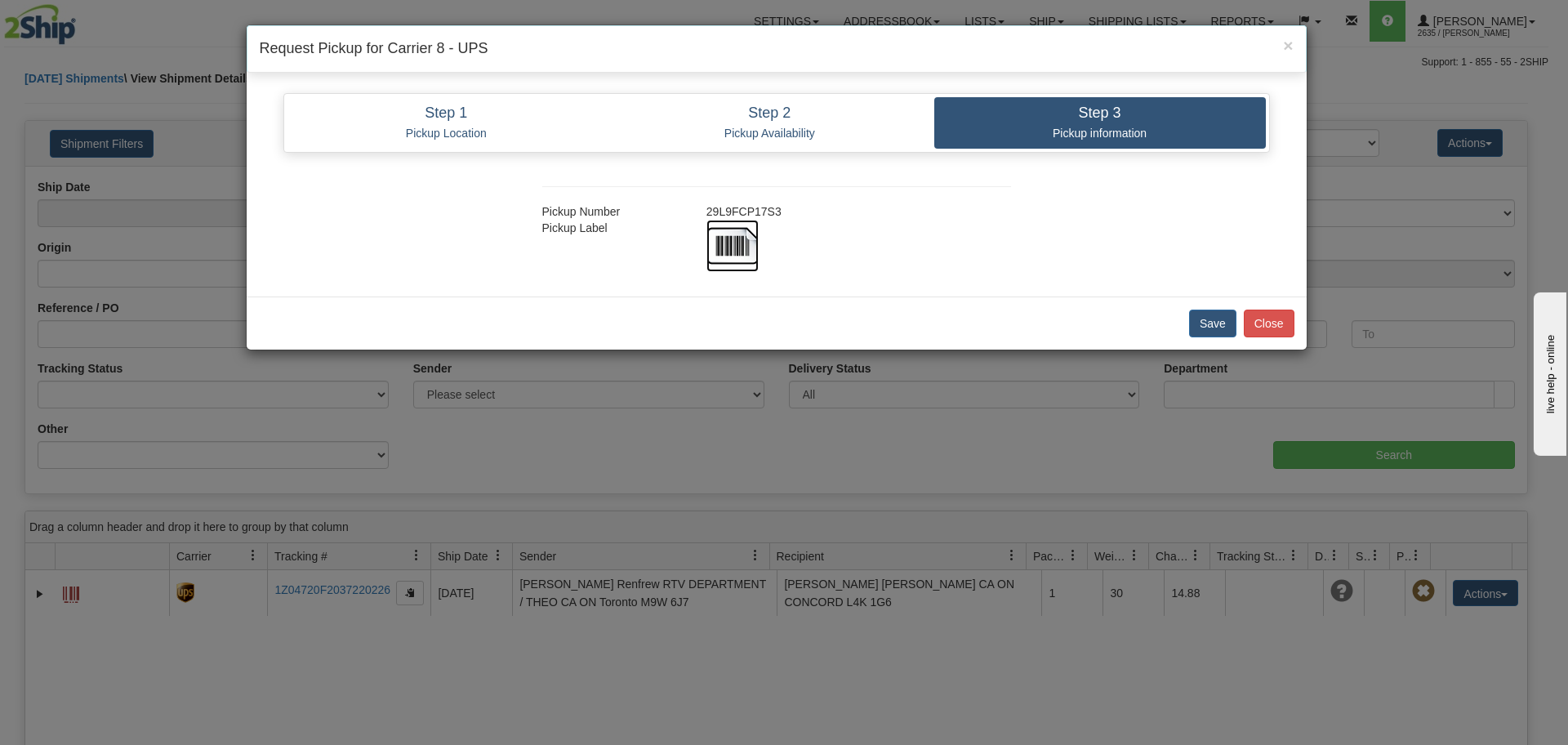
click at [730, 241] on img at bounding box center [732, 246] width 52 height 52
drag, startPoint x: 794, startPoint y: 208, endPoint x: 522, endPoint y: 210, distance: 272.0
click at [520, 212] on div "Pickup Number 29L9FCP17S3 Pickup Label" at bounding box center [776, 220] width 518 height 103
copy div "Pickup Number 29L9FCP17S3"
click at [1281, 322] on button "Close" at bounding box center [1269, 323] width 50 height 28
